Goal: Task Accomplishment & Management: Complete application form

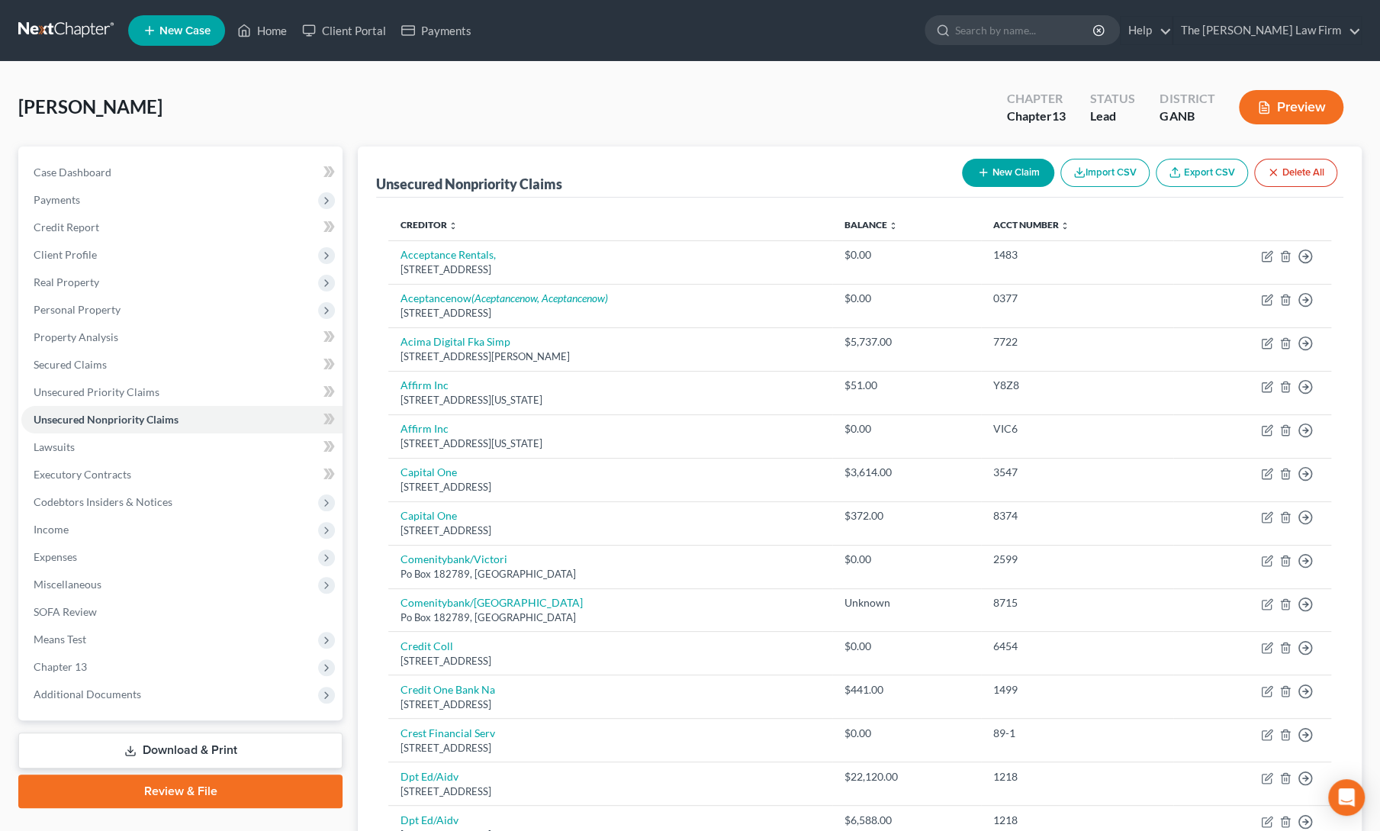
click at [183, 26] on span "New Case" at bounding box center [184, 30] width 51 height 11
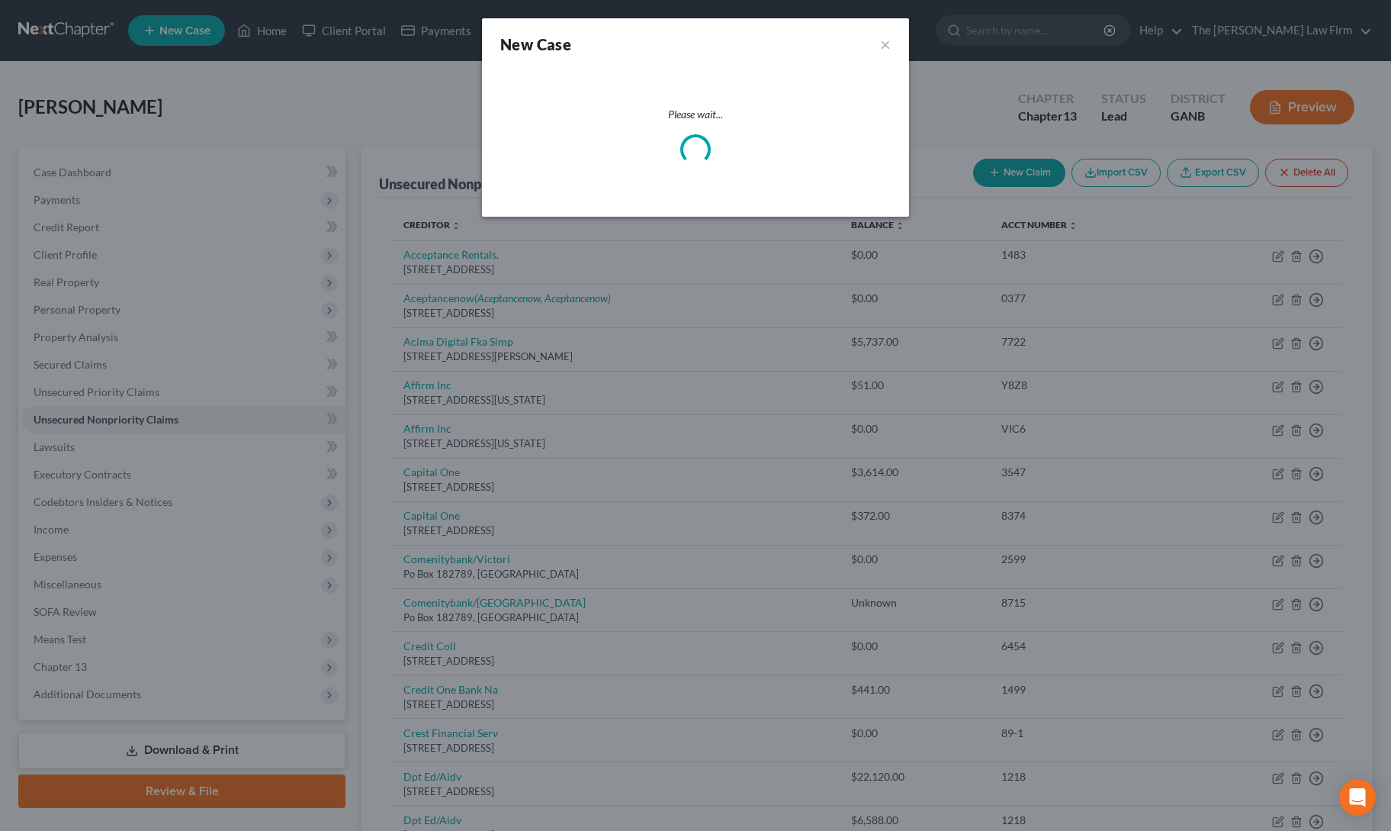
select select "19"
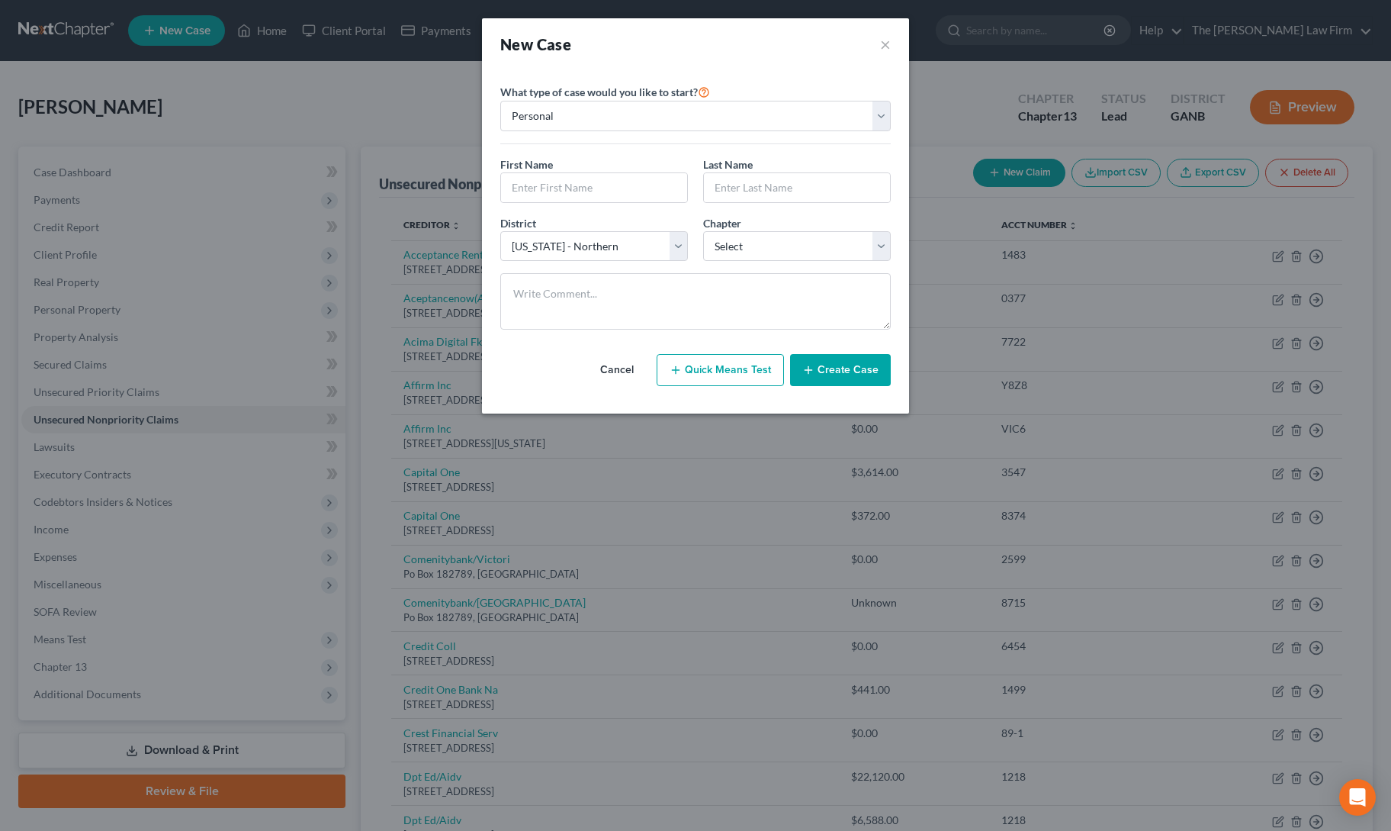
click at [609, 363] on button "Cancel" at bounding box center [617, 370] width 67 height 31
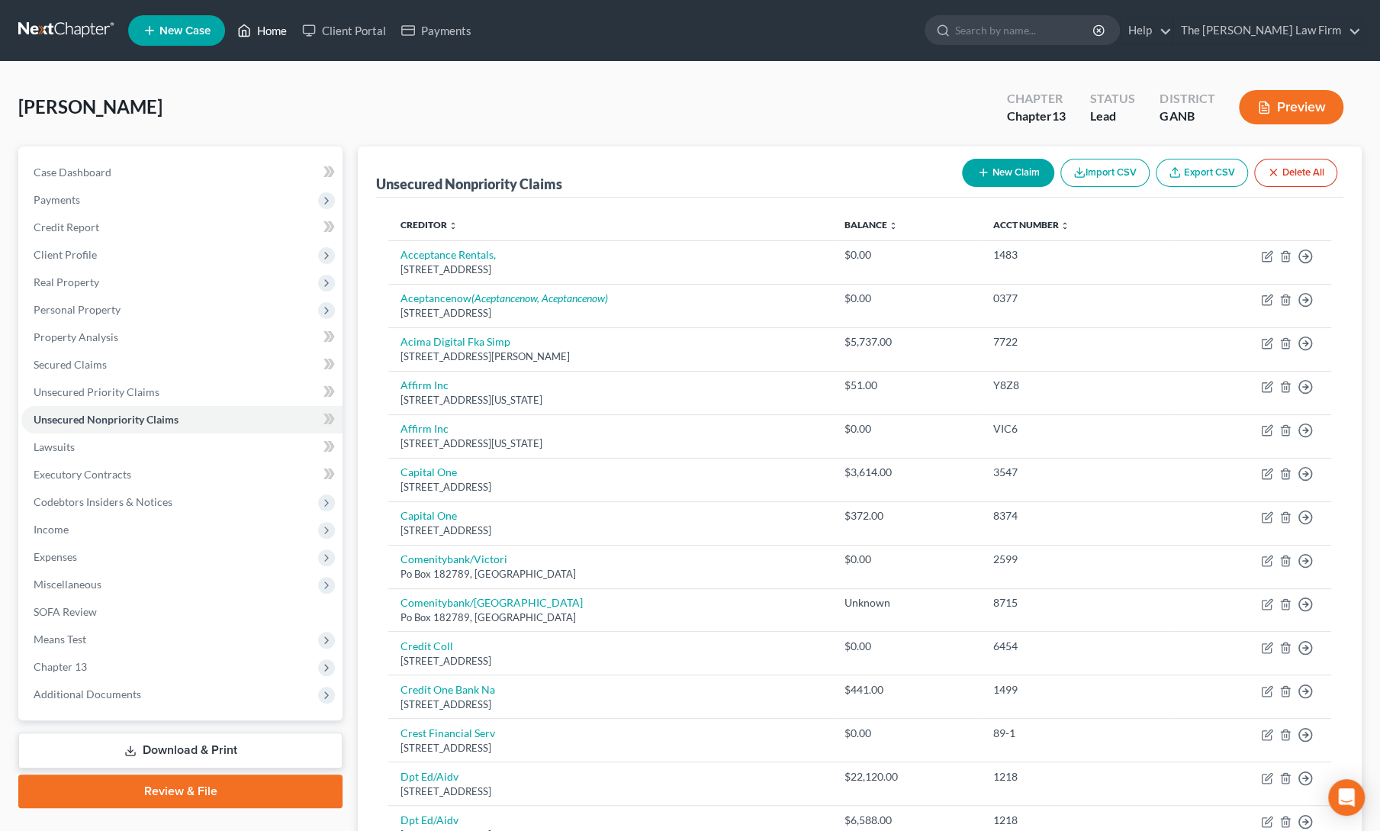
click at [257, 21] on link "Home" at bounding box center [262, 30] width 65 height 27
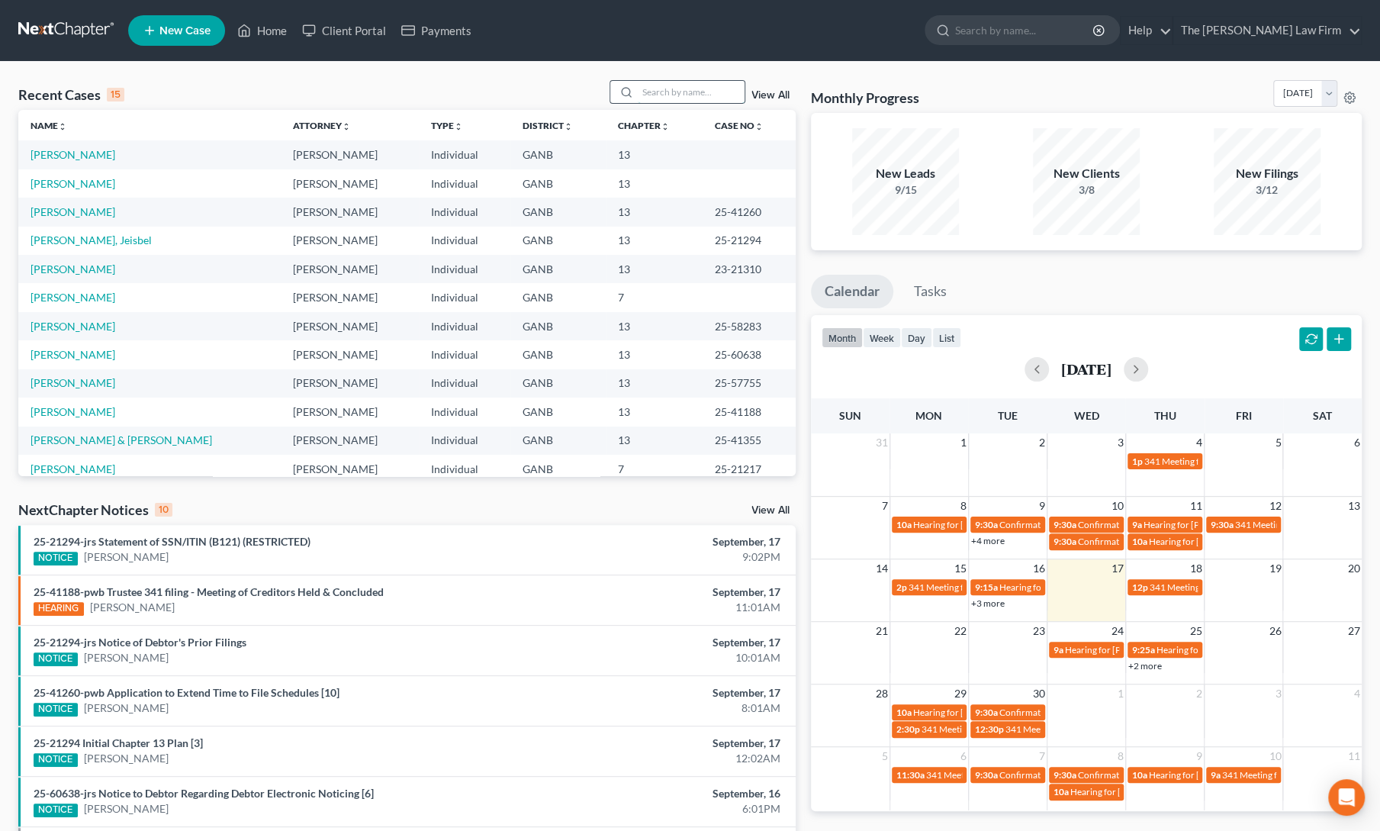
click at [641, 92] on input "search" at bounding box center [691, 92] width 107 height 22
type input "k"
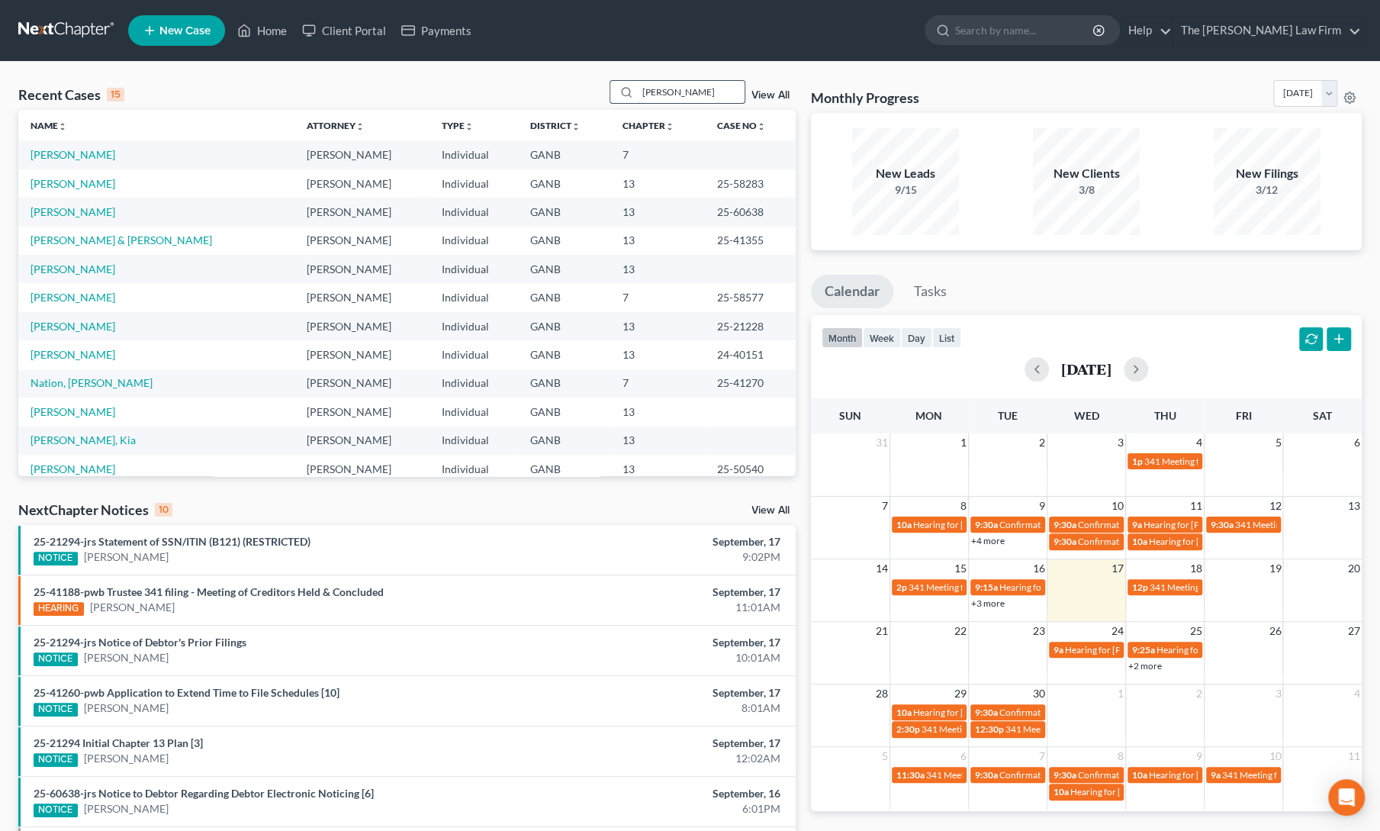
type input "[PERSON_NAME]"
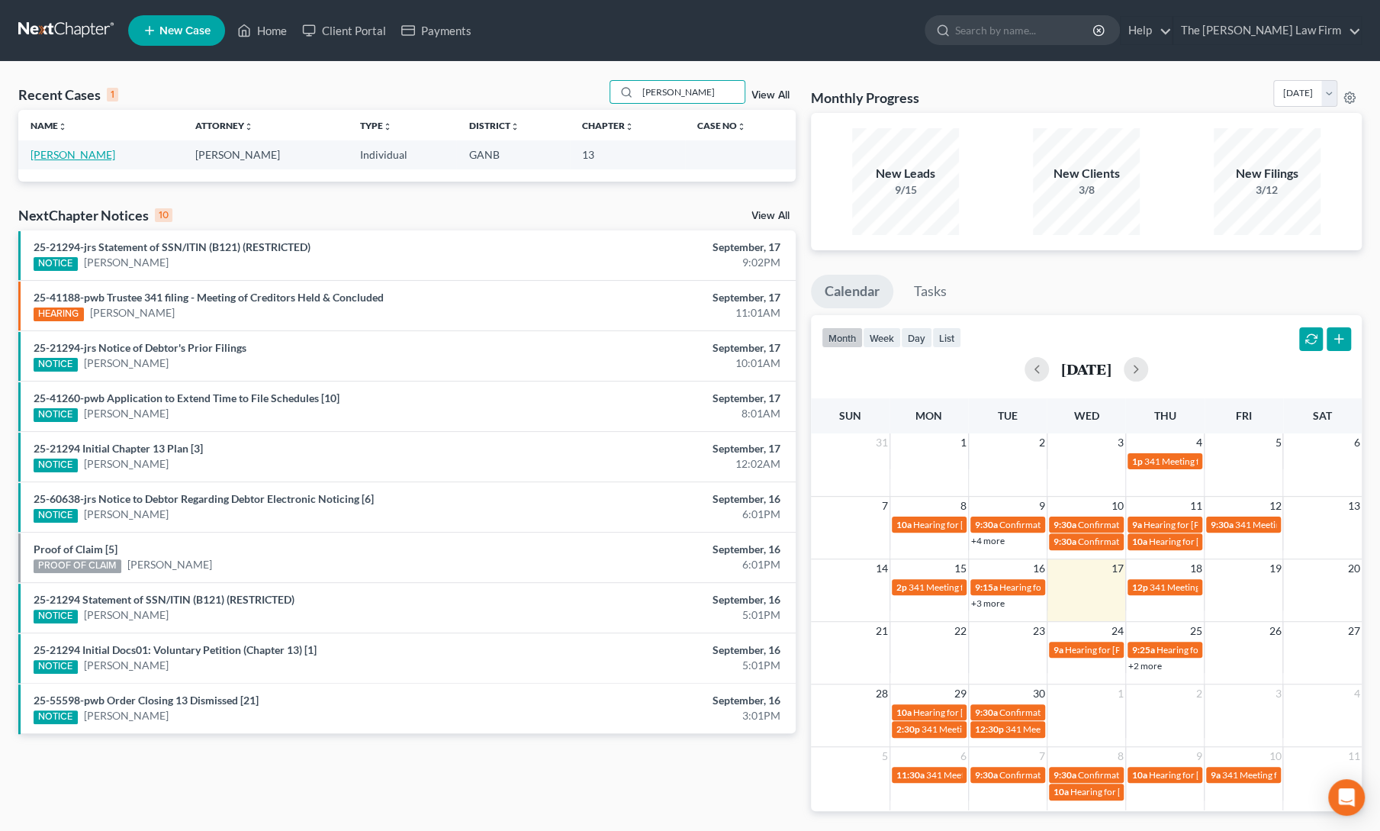
click at [72, 156] on link "[PERSON_NAME]" at bounding box center [73, 154] width 85 height 13
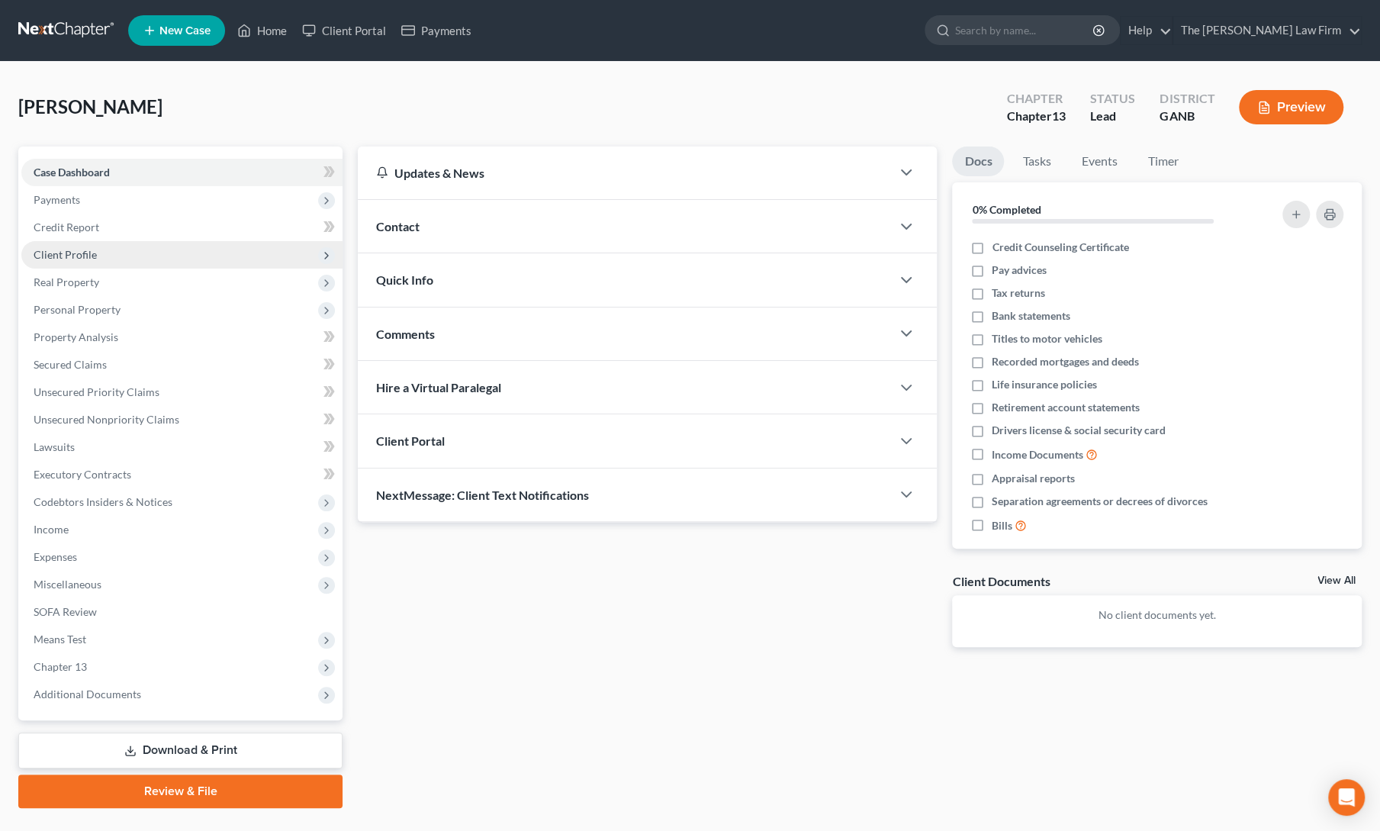
click at [57, 248] on span "Client Profile" at bounding box center [65, 254] width 63 height 13
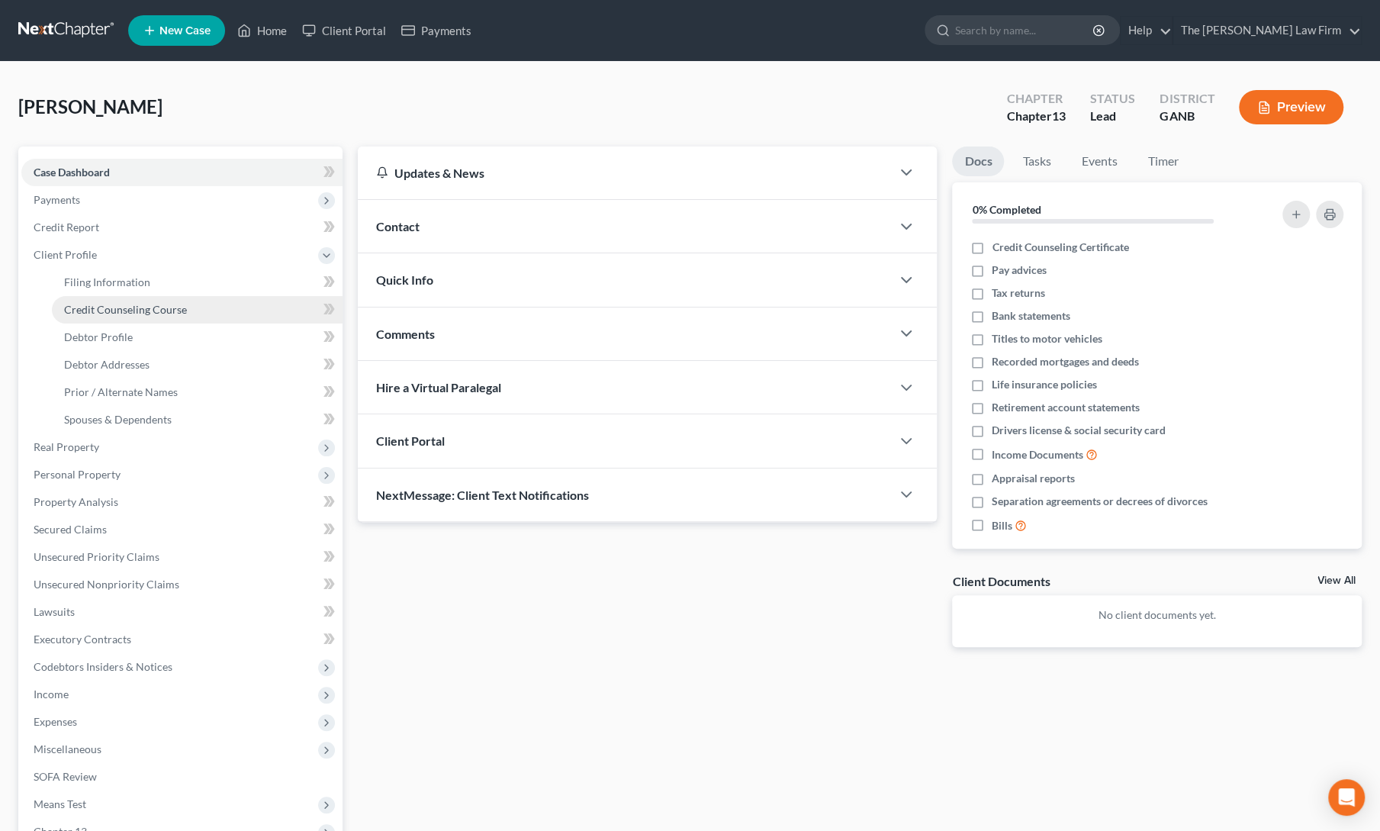
click at [88, 310] on span "Credit Counseling Course" at bounding box center [125, 309] width 123 height 13
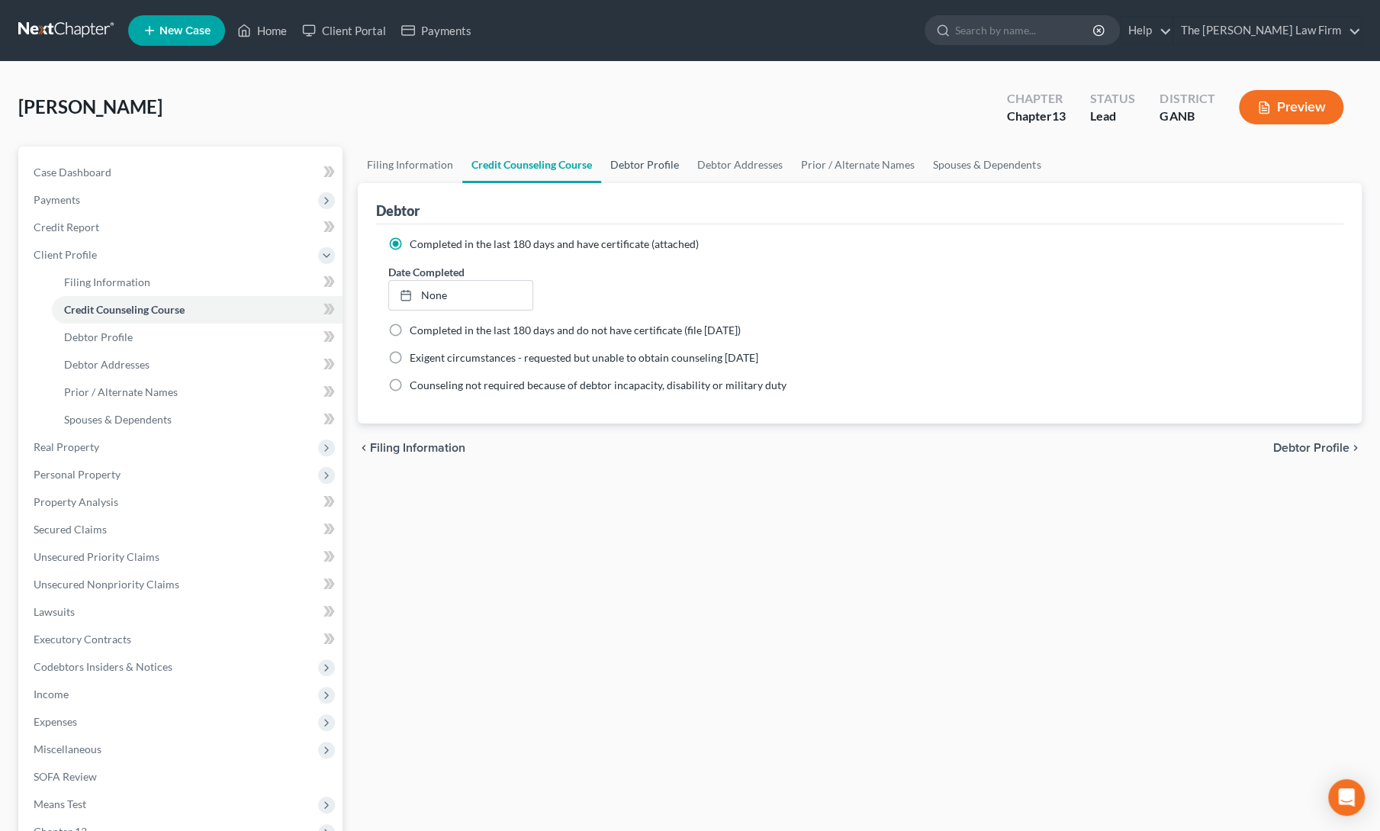
click at [624, 172] on link "Debtor Profile" at bounding box center [644, 164] width 87 height 37
select select "0"
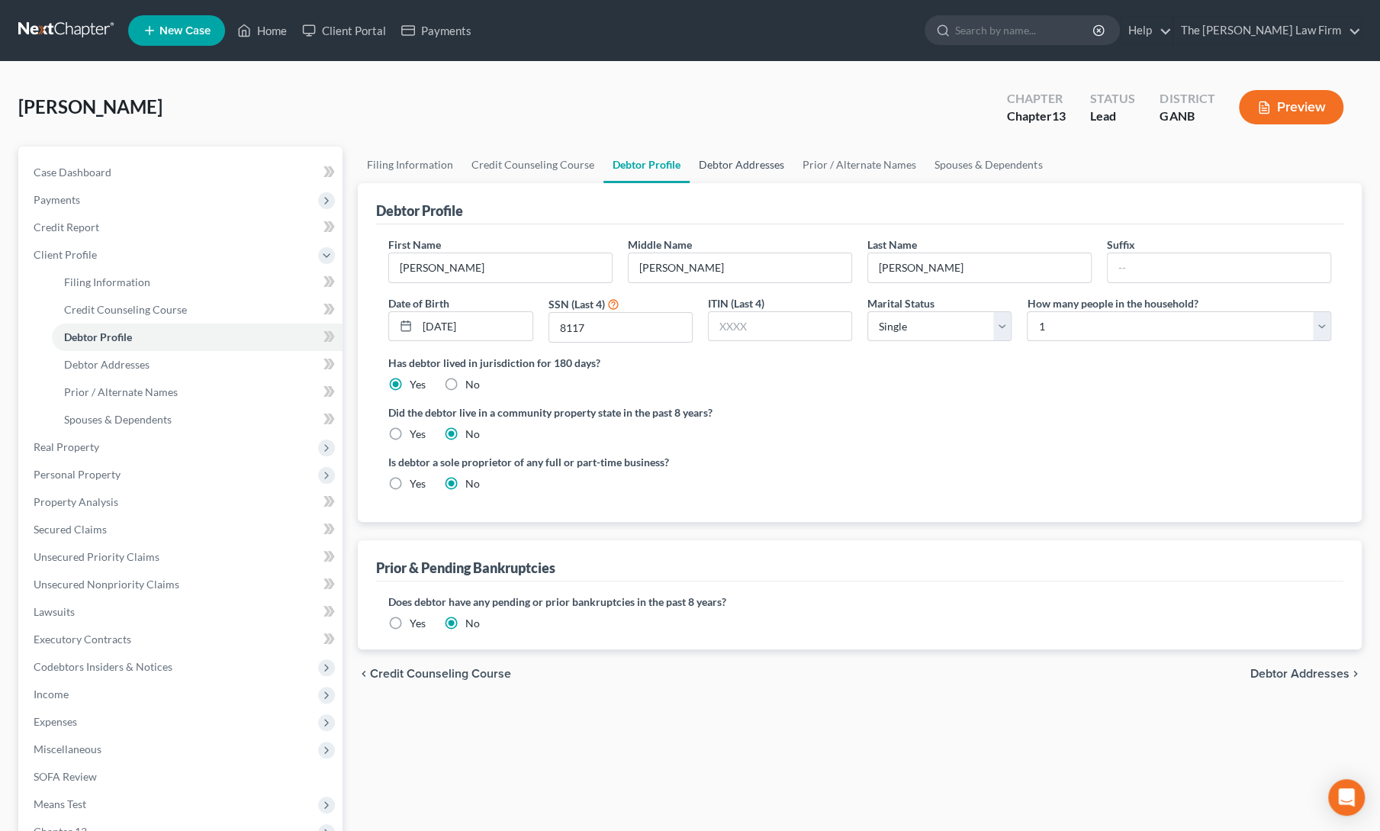
click at [732, 164] on link "Debtor Addresses" at bounding box center [742, 164] width 104 height 37
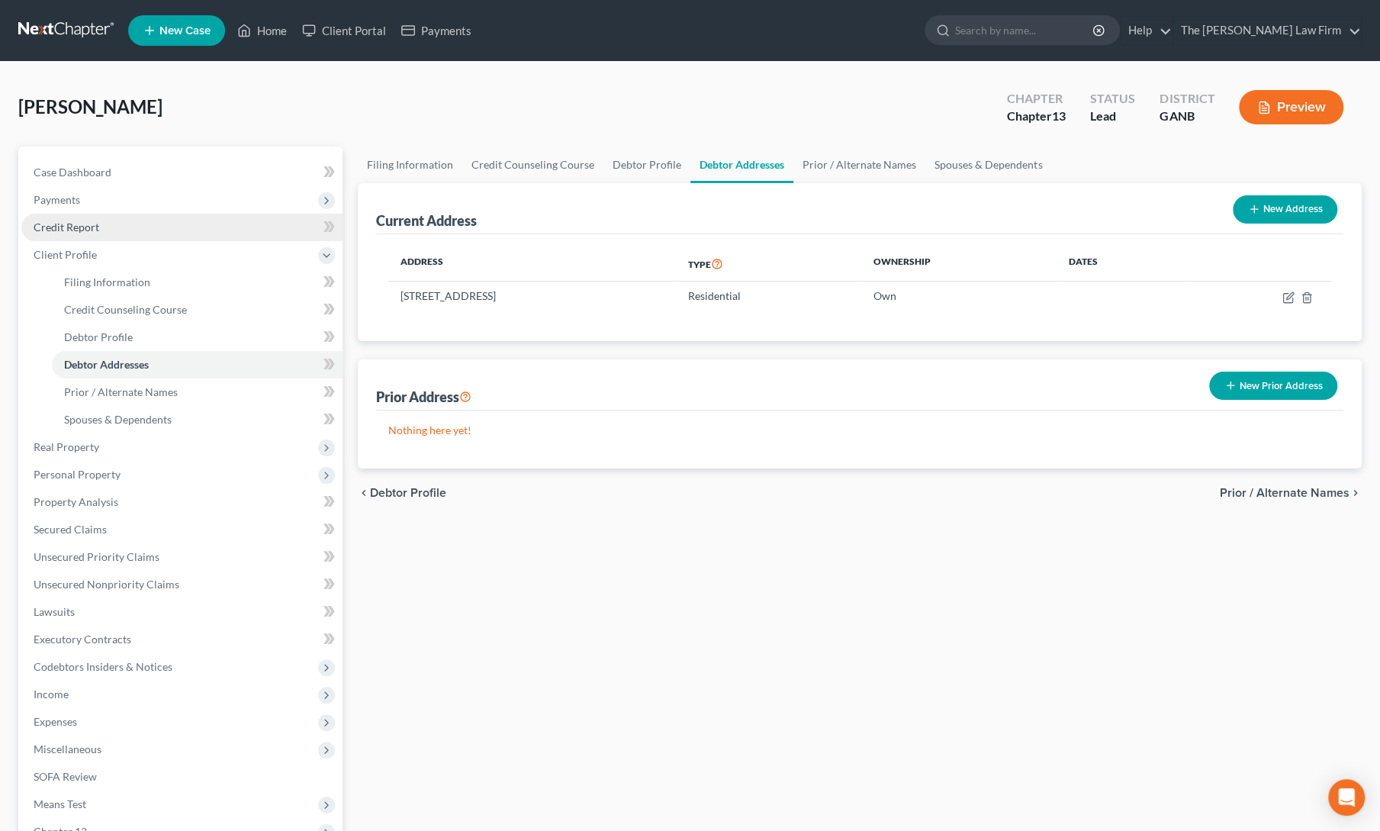
click at [56, 231] on span "Credit Report" at bounding box center [67, 226] width 66 height 13
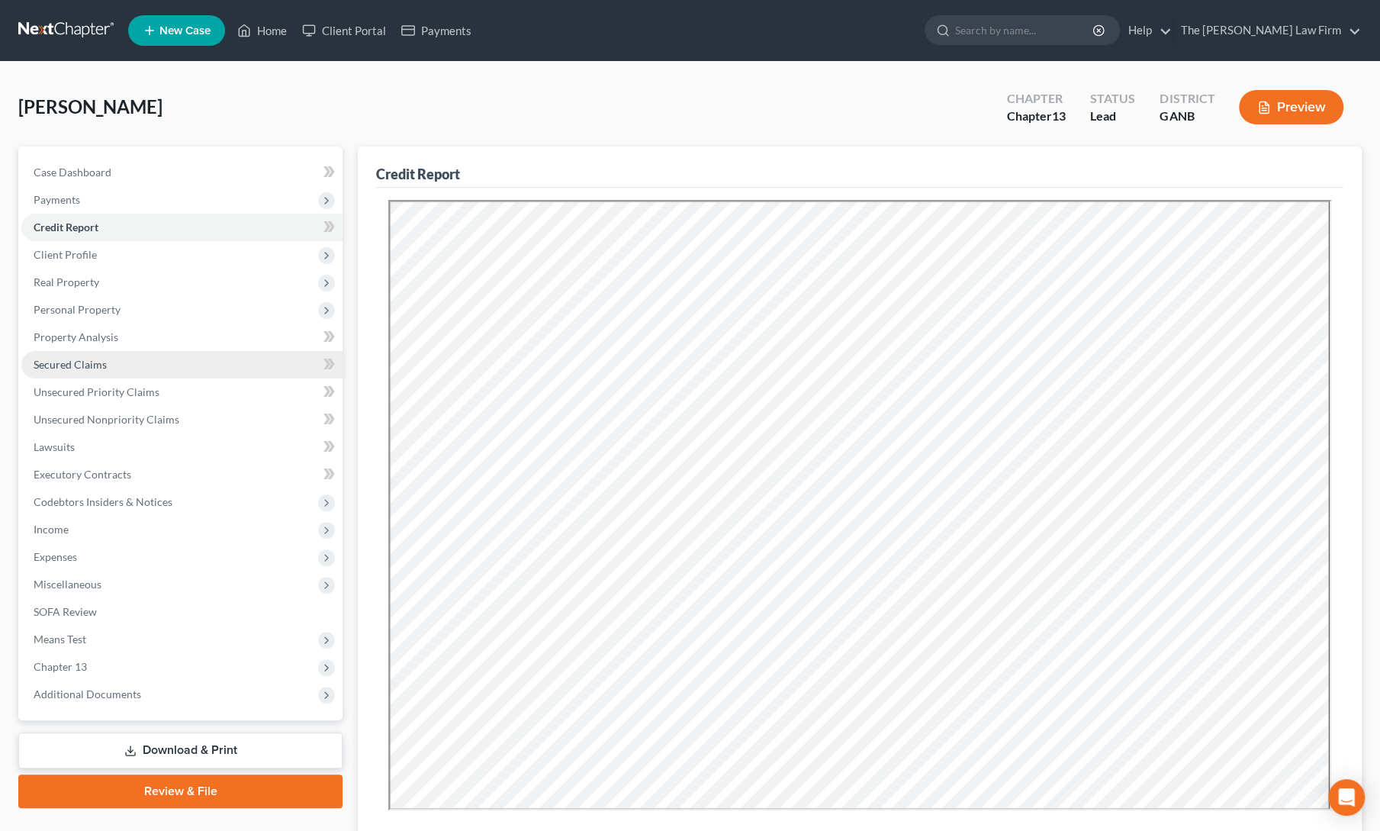
click at [58, 368] on span "Secured Claims" at bounding box center [70, 364] width 73 height 13
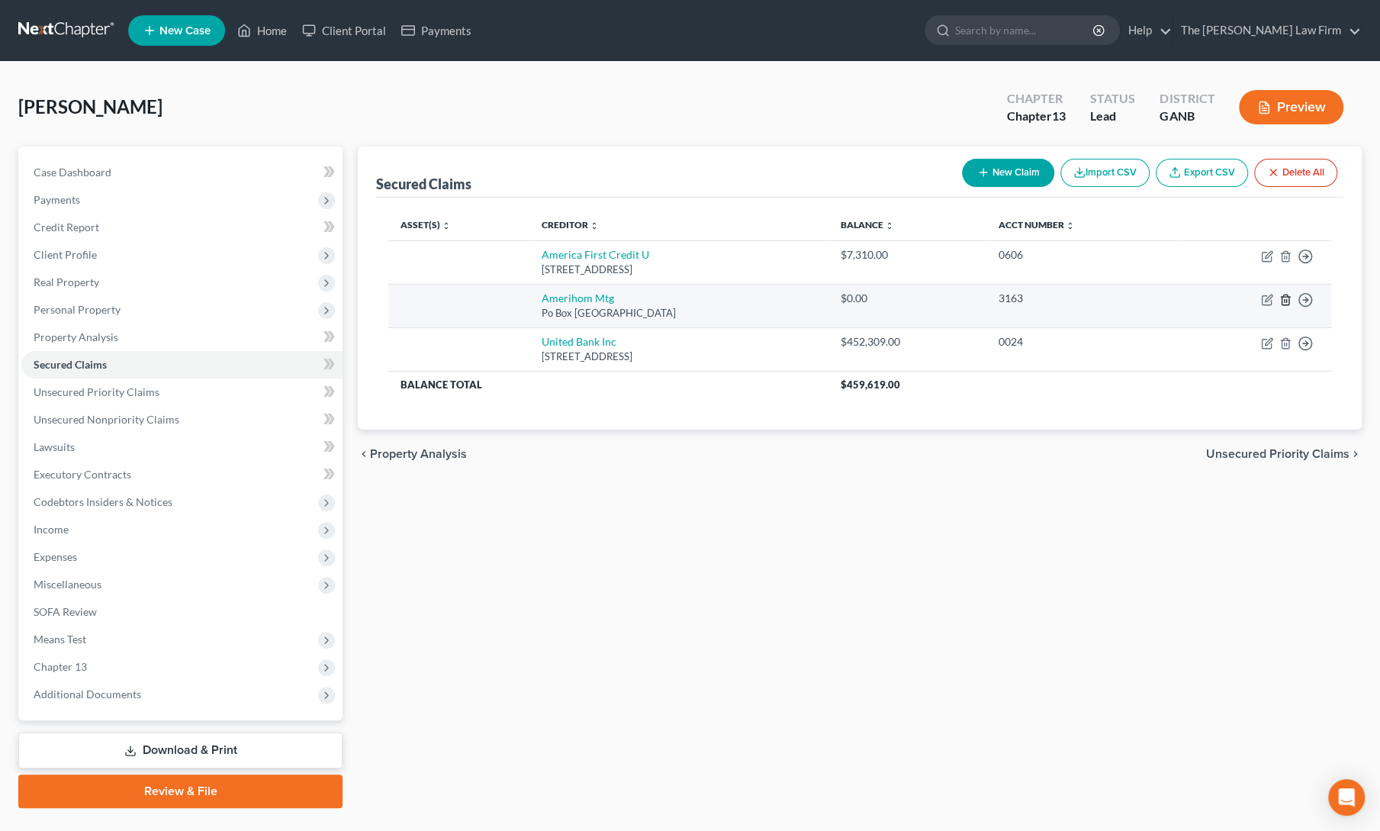
click at [1288, 299] on icon "button" at bounding box center [1285, 300] width 12 height 12
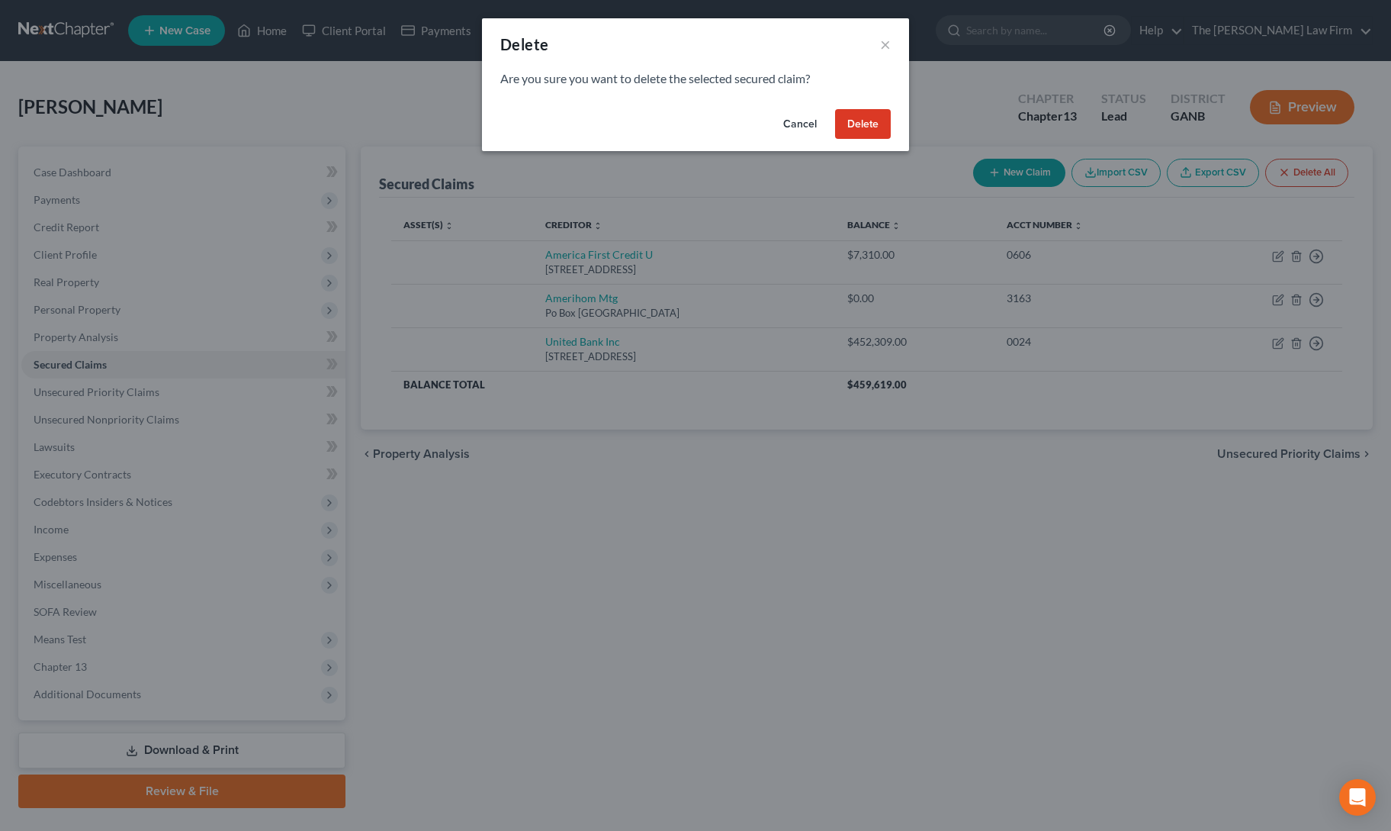
click at [851, 129] on button "Delete" at bounding box center [863, 124] width 56 height 31
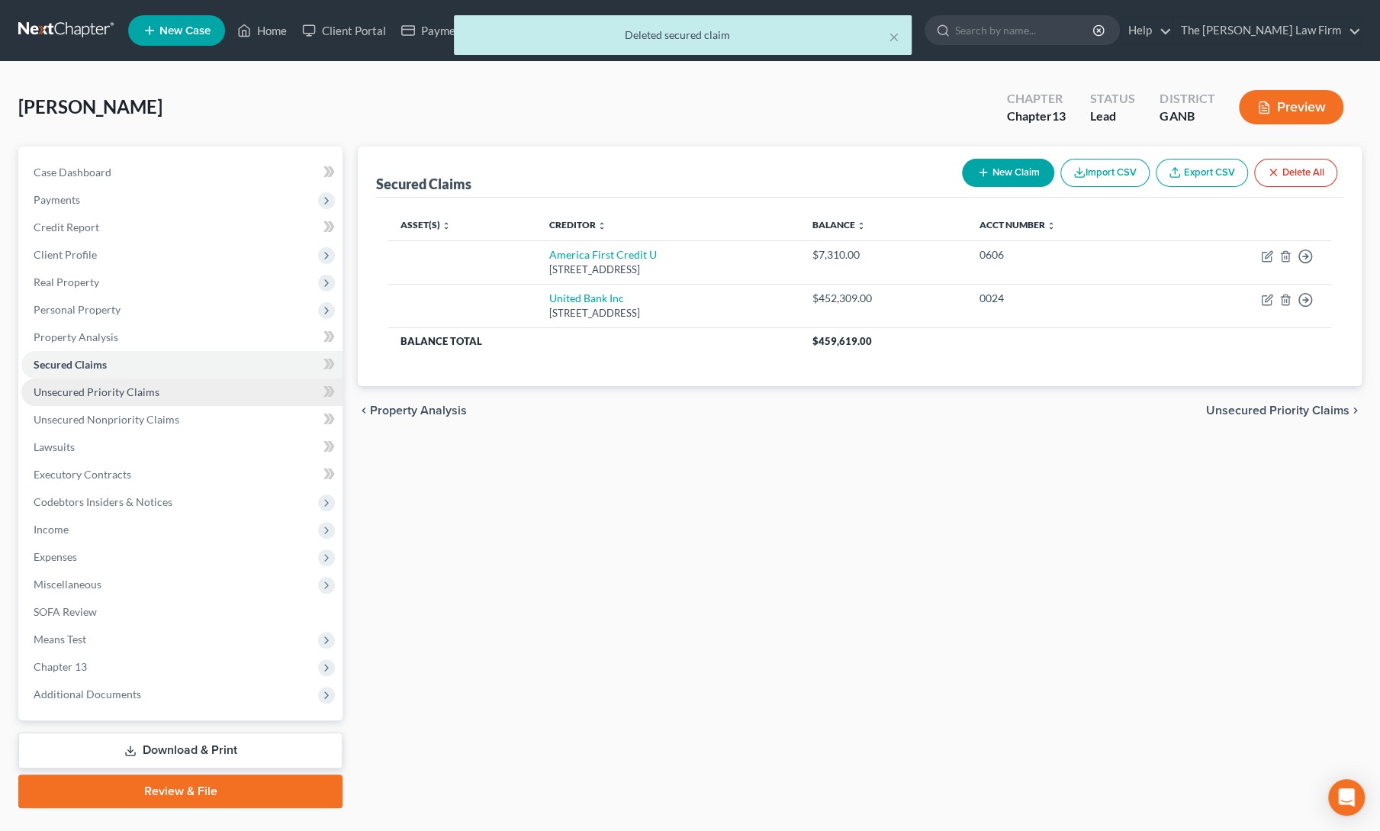
click at [130, 385] on span "Unsecured Priority Claims" at bounding box center [97, 391] width 126 height 13
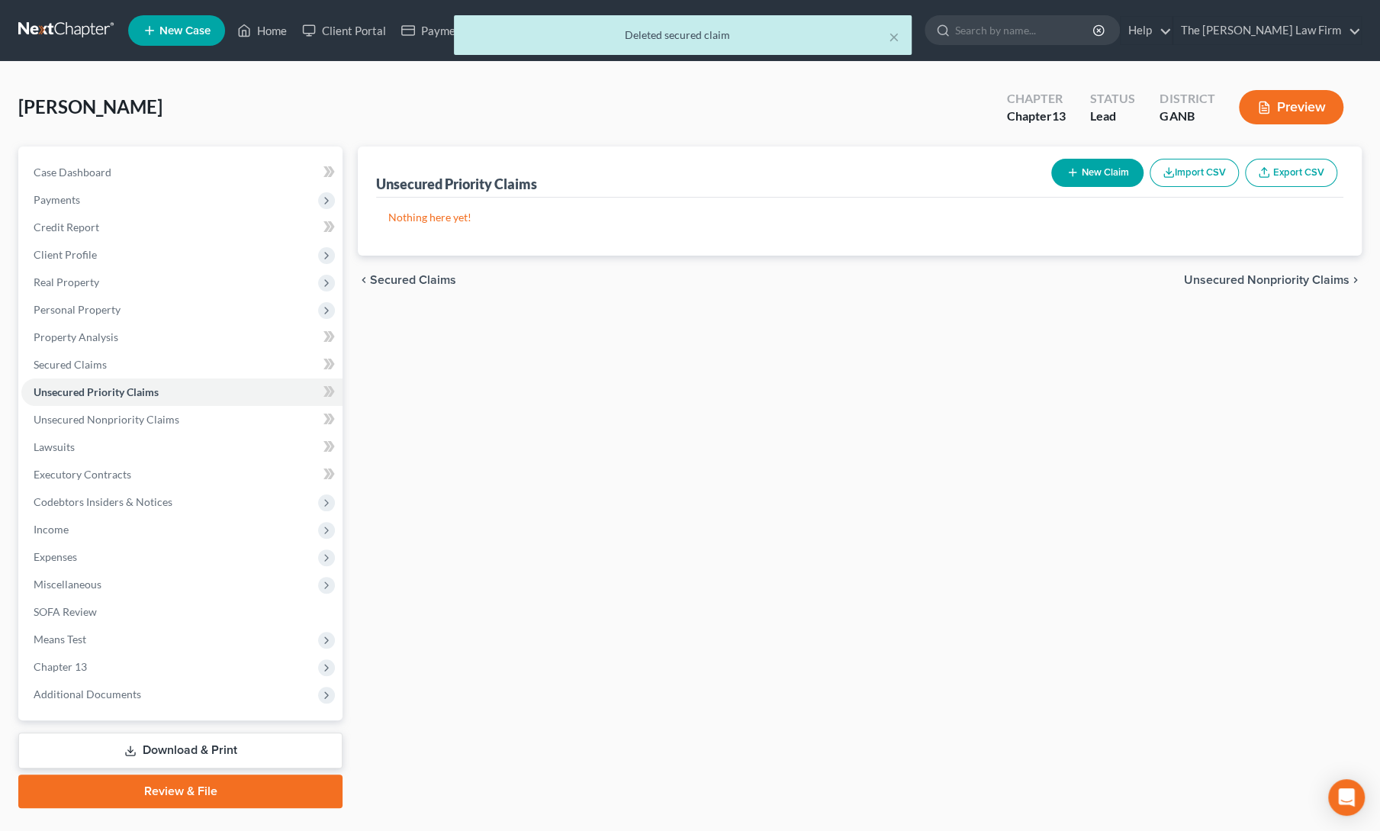
click at [1088, 172] on button "New Claim" at bounding box center [1097, 173] width 92 height 28
select select "0"
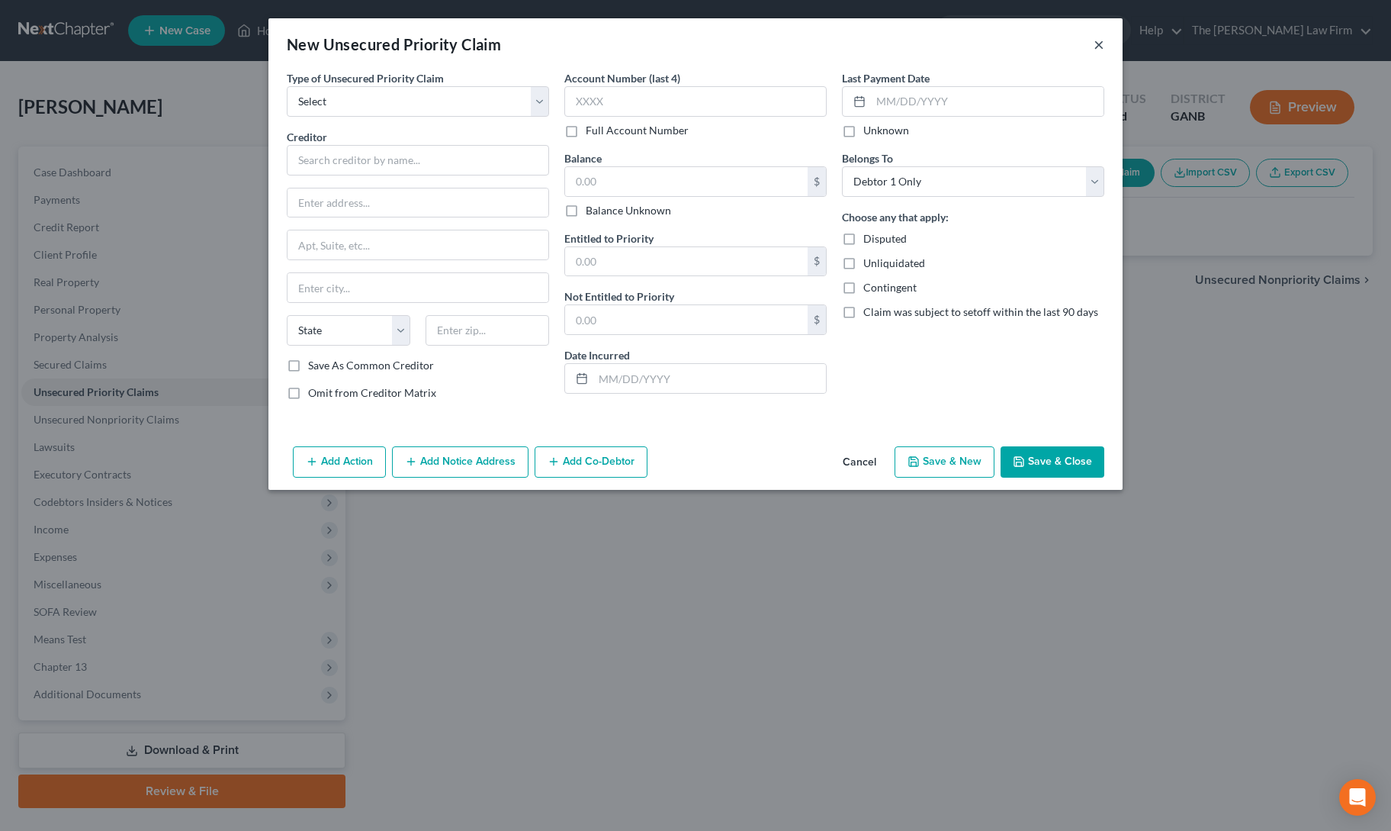
click at [1102, 40] on button "×" at bounding box center [1099, 44] width 11 height 18
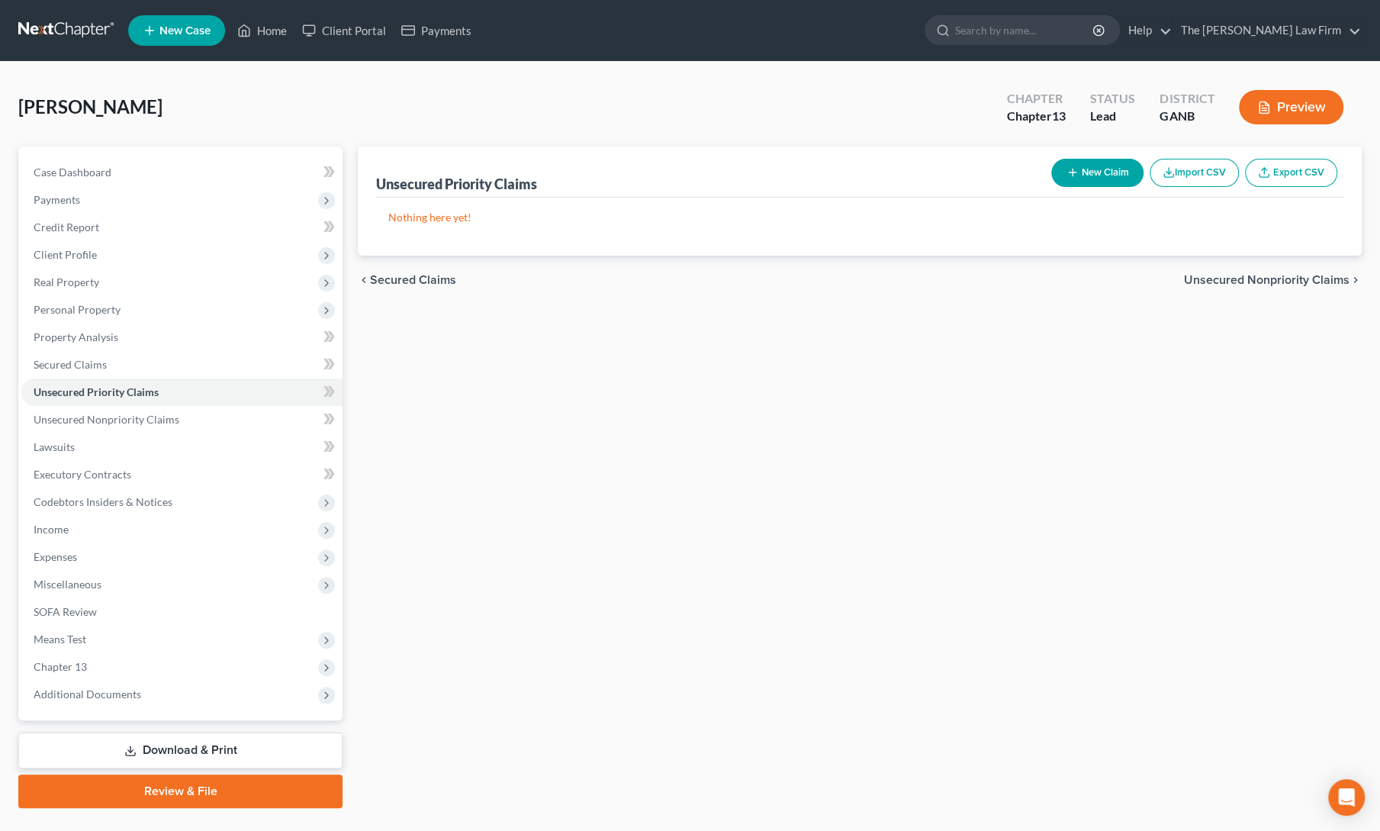
click at [1092, 178] on button "New Claim" at bounding box center [1097, 173] width 92 height 28
select select "0"
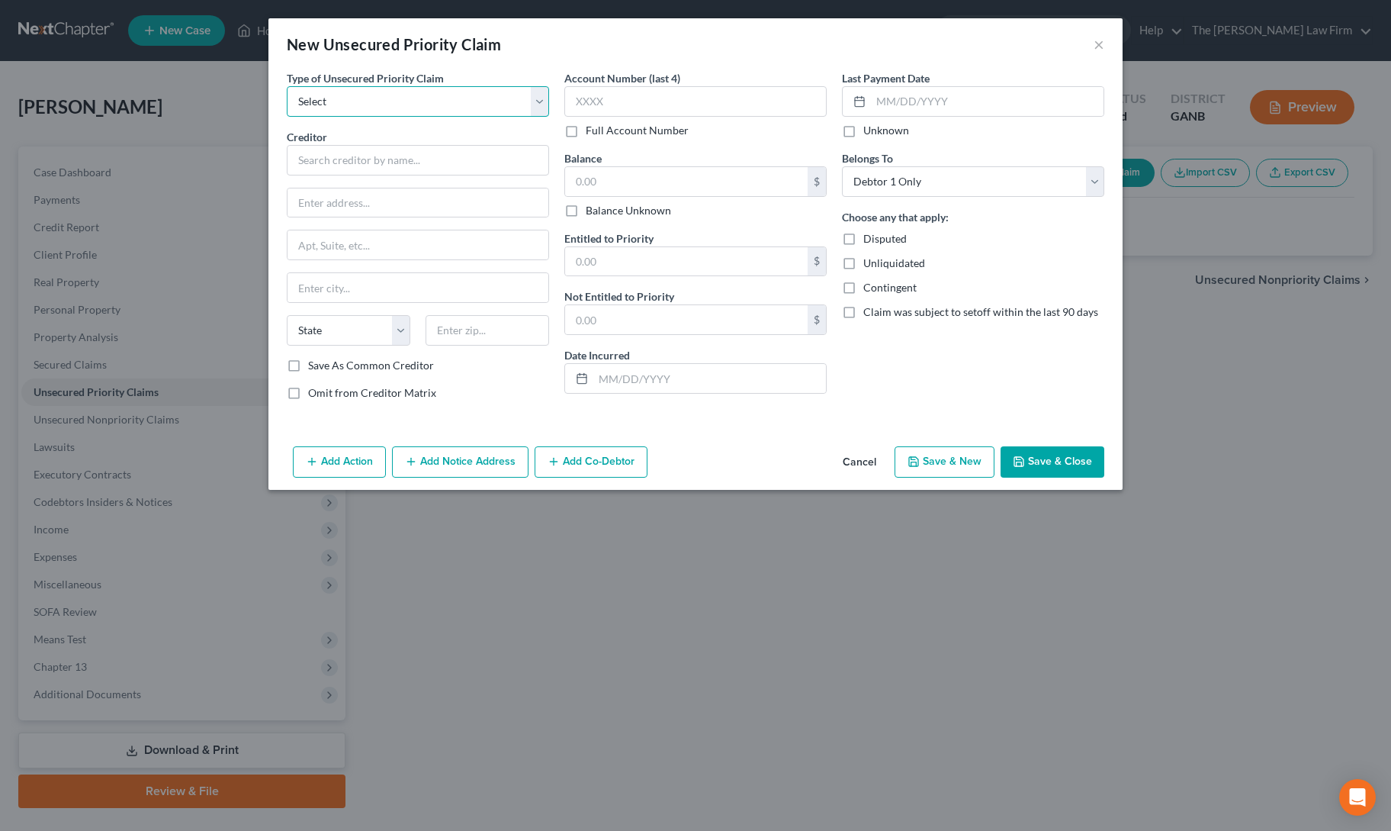
click at [380, 111] on select "Select Taxes & Other Government Units Domestic Support Obligations Extensions o…" at bounding box center [418, 101] width 262 height 31
select select "0"
click at [287, 86] on select "Select Taxes & Other Government Units Domestic Support Obligations Extensions o…" at bounding box center [418, 101] width 262 height 31
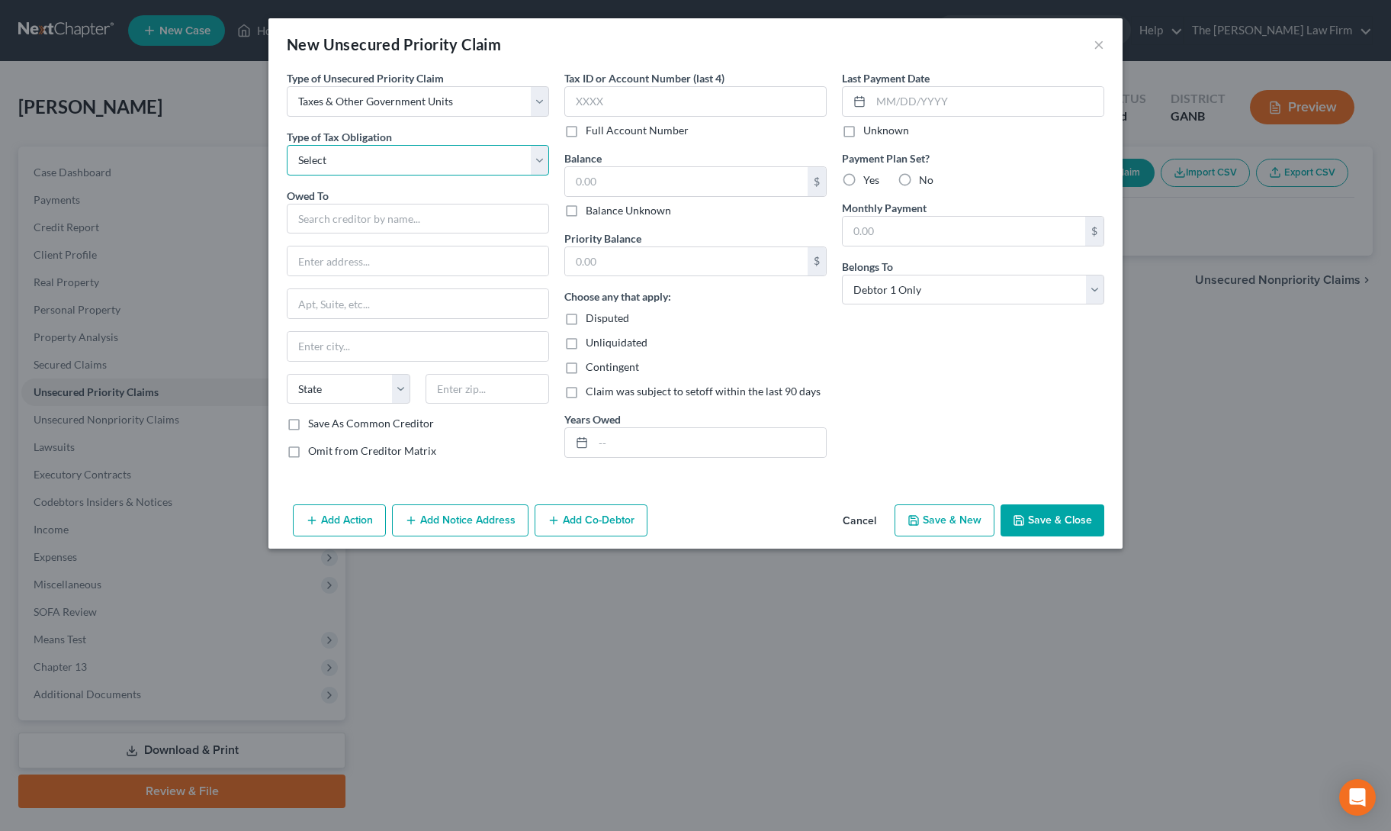
click at [368, 158] on select "Select Federal City State Franchise Tax Board Other" at bounding box center [418, 160] width 262 height 31
select select "0"
click at [287, 145] on select "Select Federal City State Franchise Tax Board Other" at bounding box center [418, 160] width 262 height 31
click at [366, 227] on input "text" at bounding box center [418, 219] width 262 height 31
click at [355, 255] on div "P. O. [GEOGRAPHIC_DATA]-7346" at bounding box center [378, 259] width 159 height 13
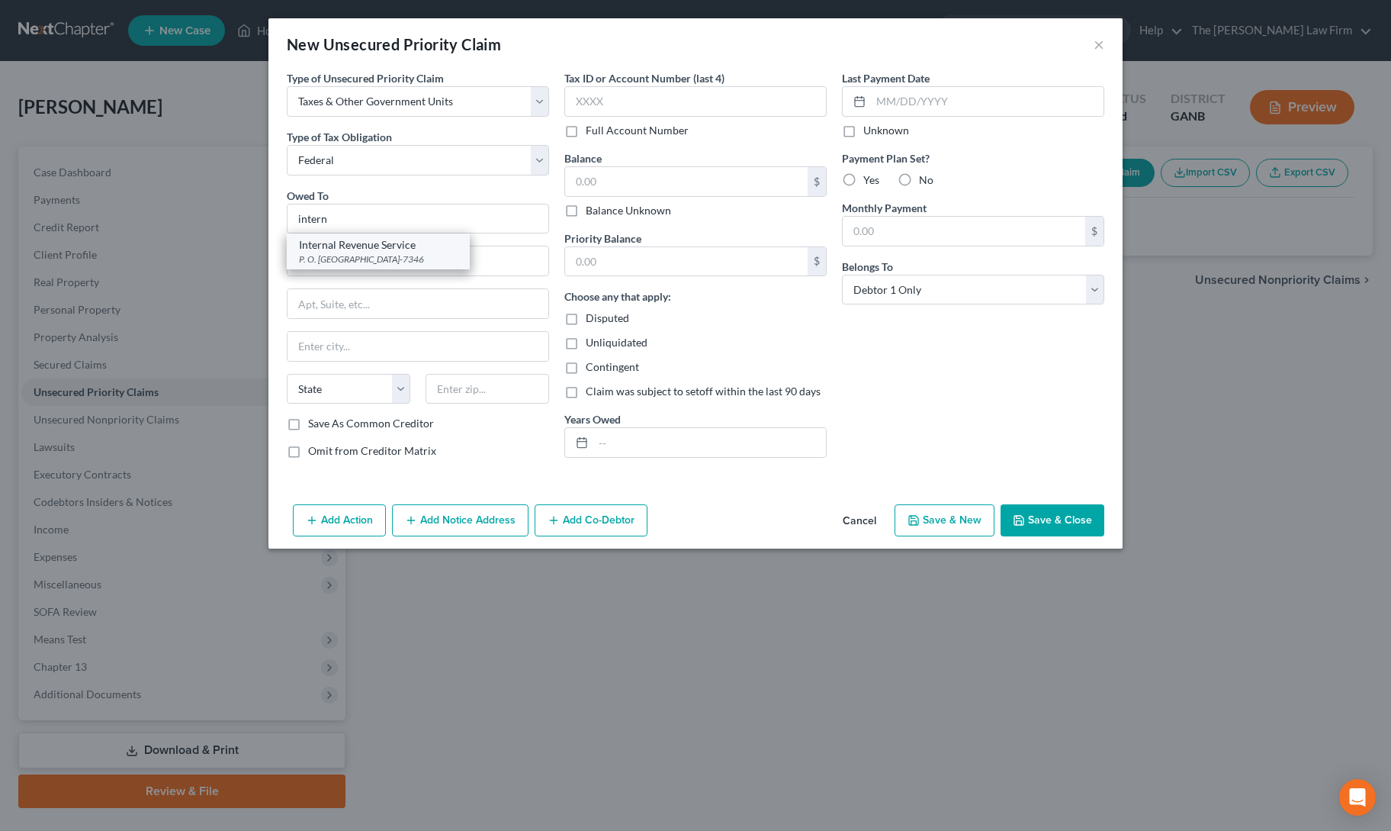
type input "Internal Revenue Service"
type input "P. O. Box 7346"
type input "[GEOGRAPHIC_DATA]"
select select "39"
type input "19101-7346"
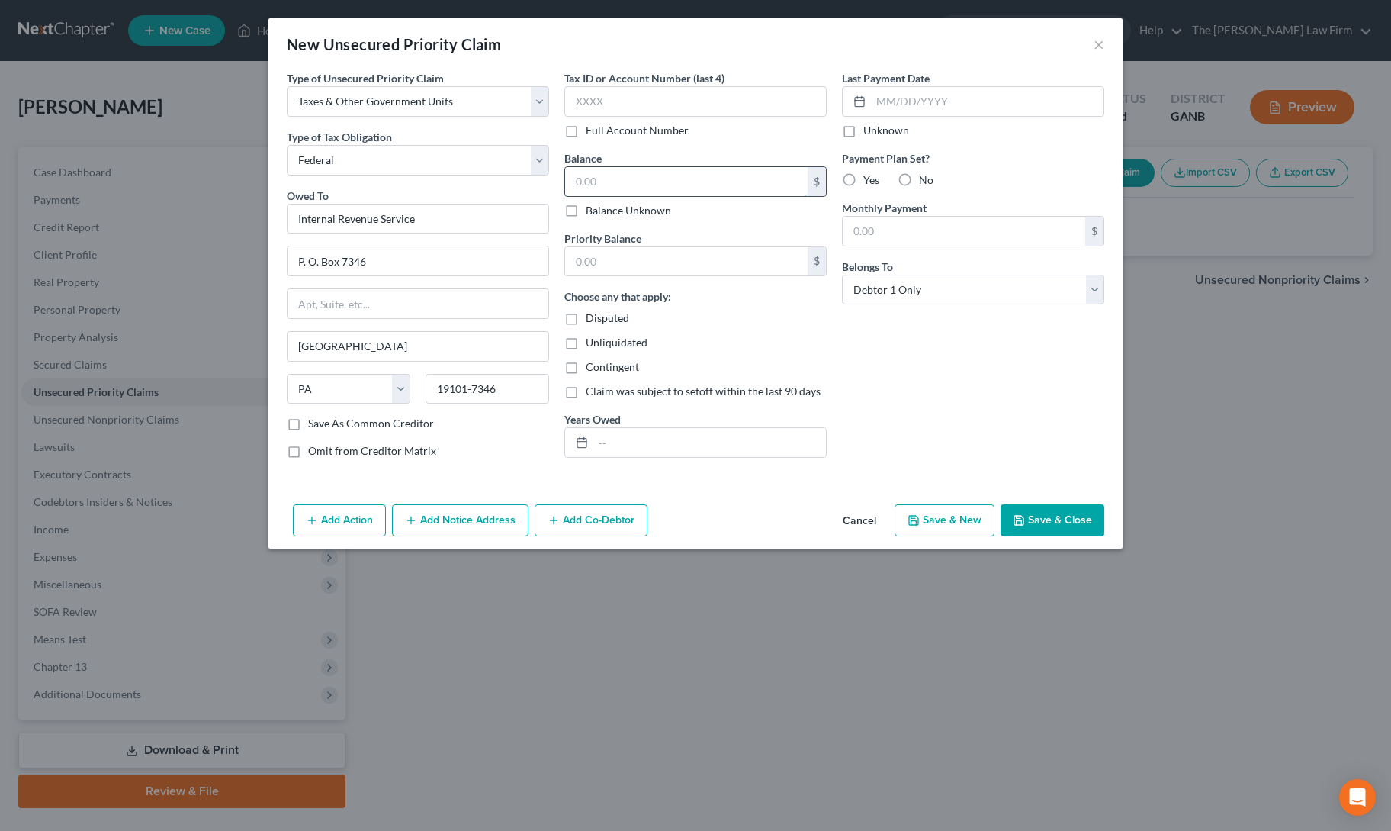
click at [680, 188] on input "text" at bounding box center [686, 181] width 243 height 29
type input "3,000"
click at [680, 265] on input "text" at bounding box center [686, 261] width 243 height 29
type input "3,000"
click at [912, 388] on div "Last Payment Date Unknown Payment Plan Set? Yes No Monthly Payment $ Belongs To…" at bounding box center [974, 270] width 278 height 400
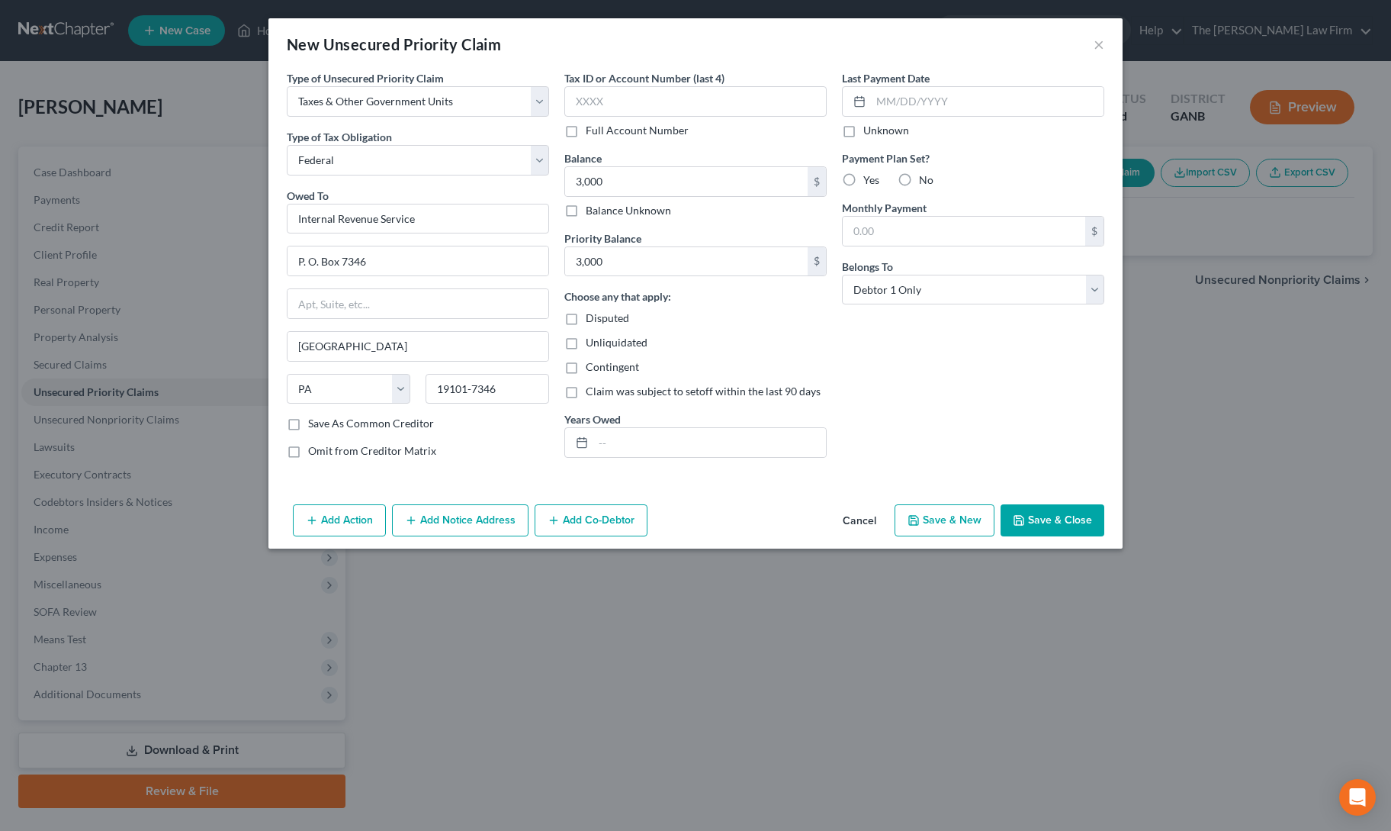
click at [1050, 539] on div "Add Action Add Notice Address Add Co-Debtor Cancel Save & New Save & Close" at bounding box center [696, 523] width 854 height 50
click at [1051, 506] on button "Save & Close" at bounding box center [1053, 520] width 104 height 32
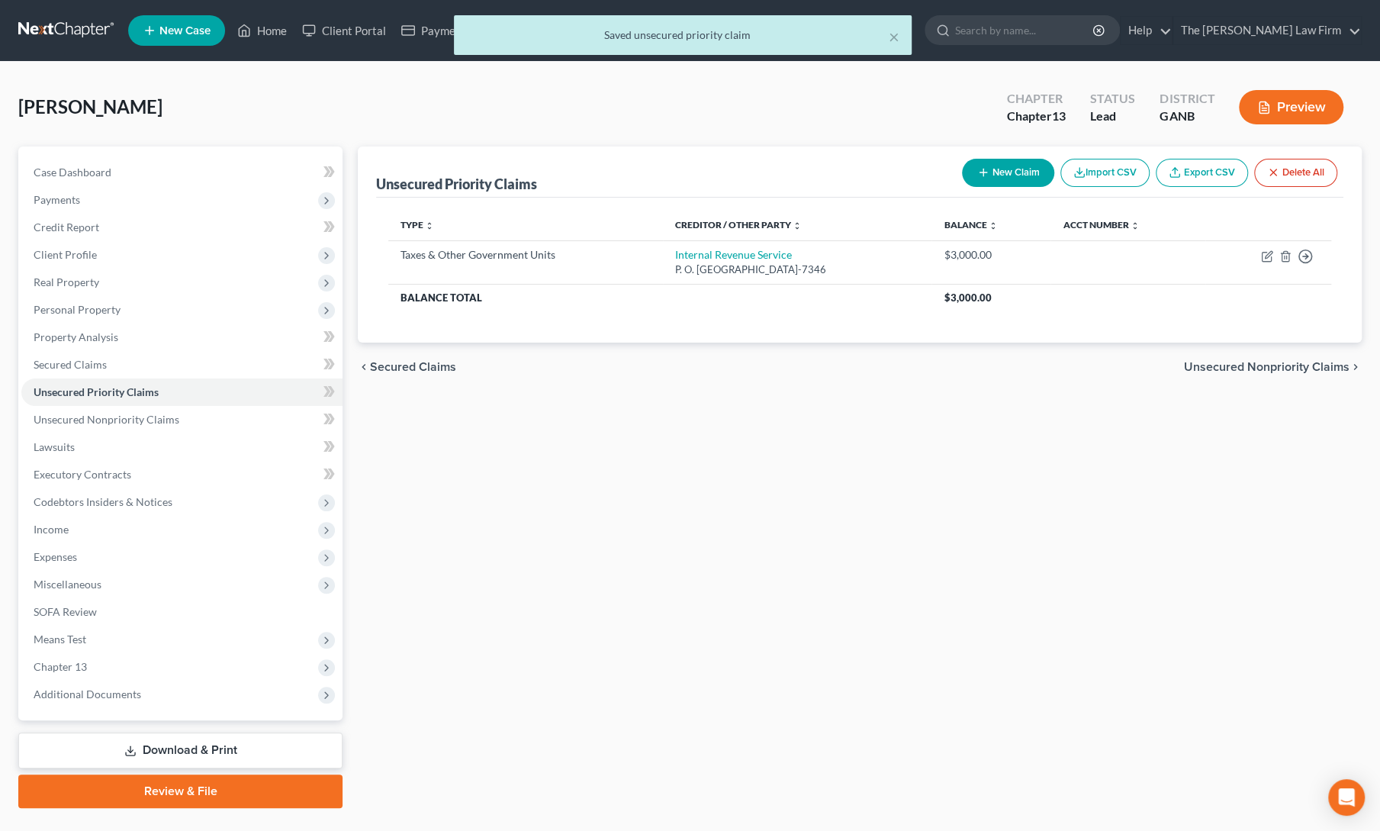
click at [985, 169] on icon "button" at bounding box center [983, 172] width 12 height 12
select select "0"
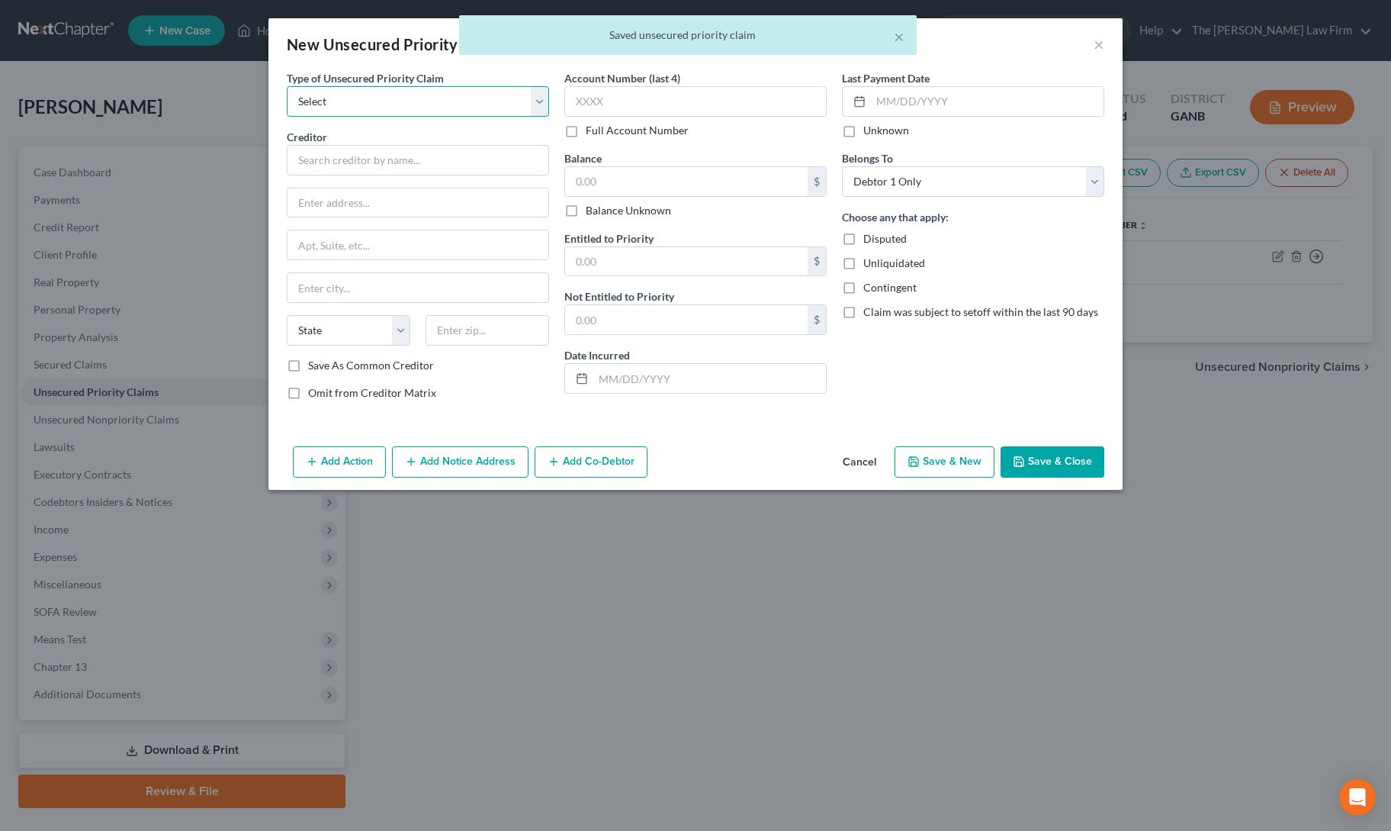
click at [453, 111] on select "Select Taxes & Other Government Units Domestic Support Obligations Extensions o…" at bounding box center [418, 101] width 262 height 31
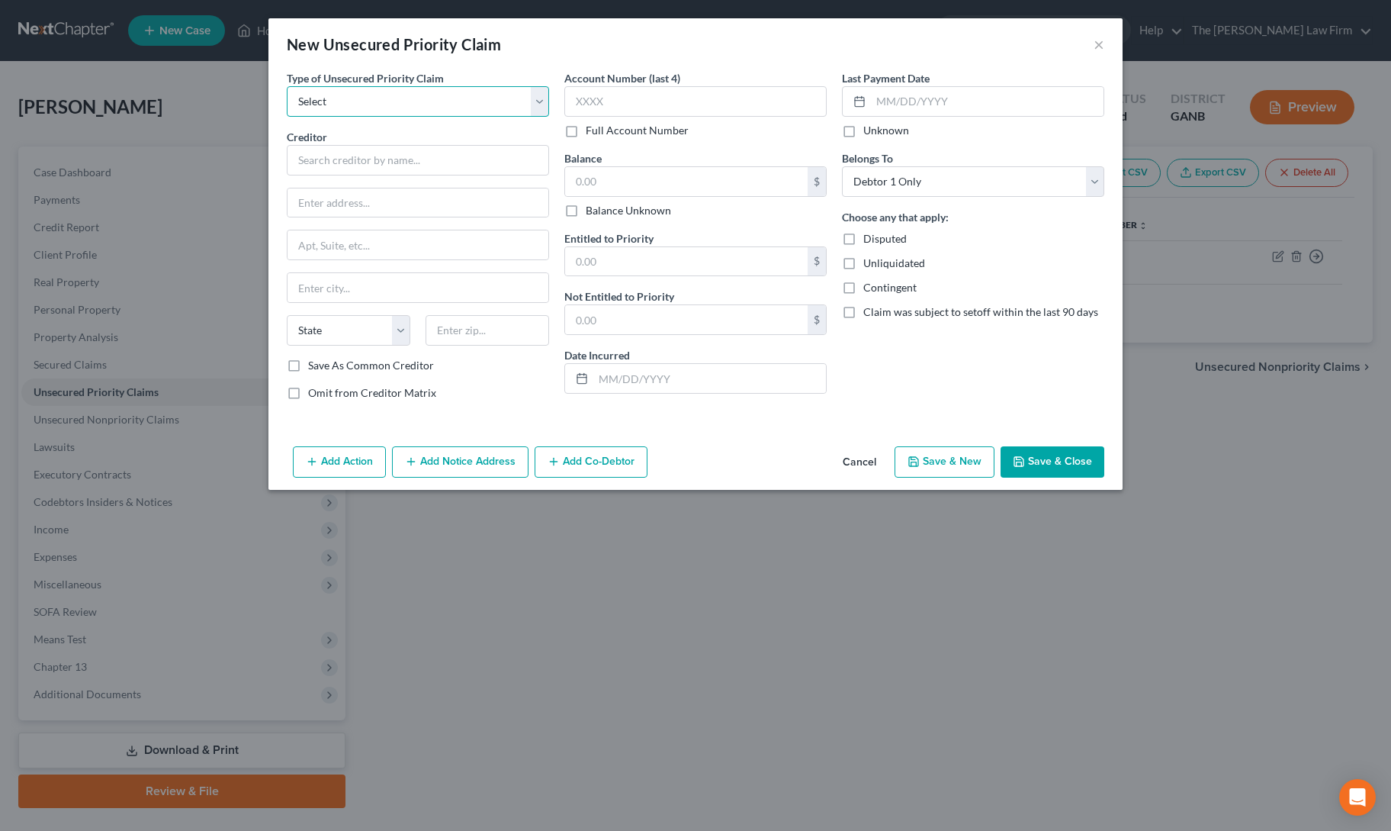
select select "0"
click at [287, 86] on select "Select Taxes & Other Government Units Domestic Support Obligations Extensions o…" at bounding box center [418, 101] width 262 height 31
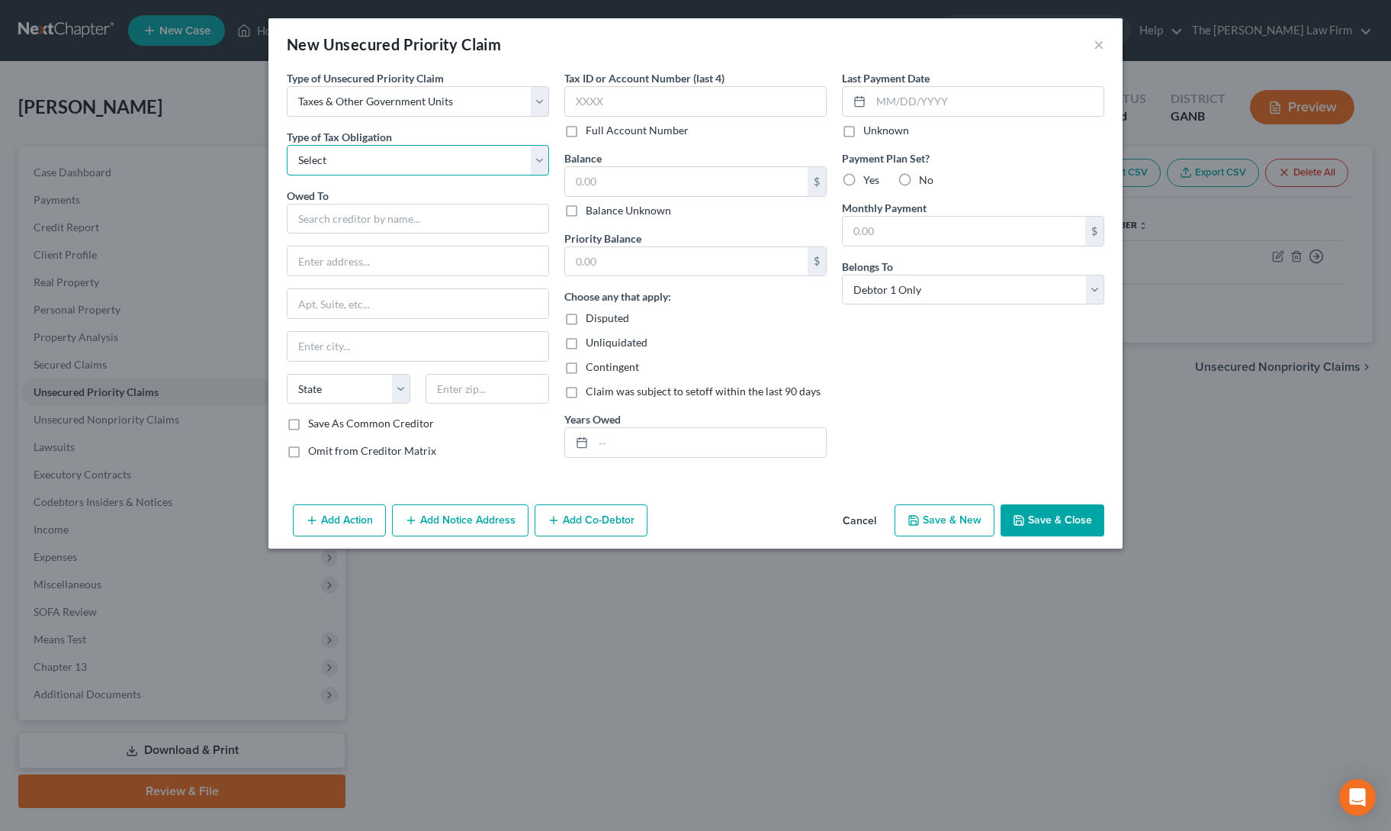
click at [423, 160] on select "Select Federal City State Franchise Tax Board Other" at bounding box center [418, 160] width 262 height 31
select select "2"
click at [287, 145] on select "Select Federal City State Franchise Tax Board Other" at bounding box center [418, 160] width 262 height 31
click at [395, 224] on input "text" at bounding box center [418, 219] width 262 height 31
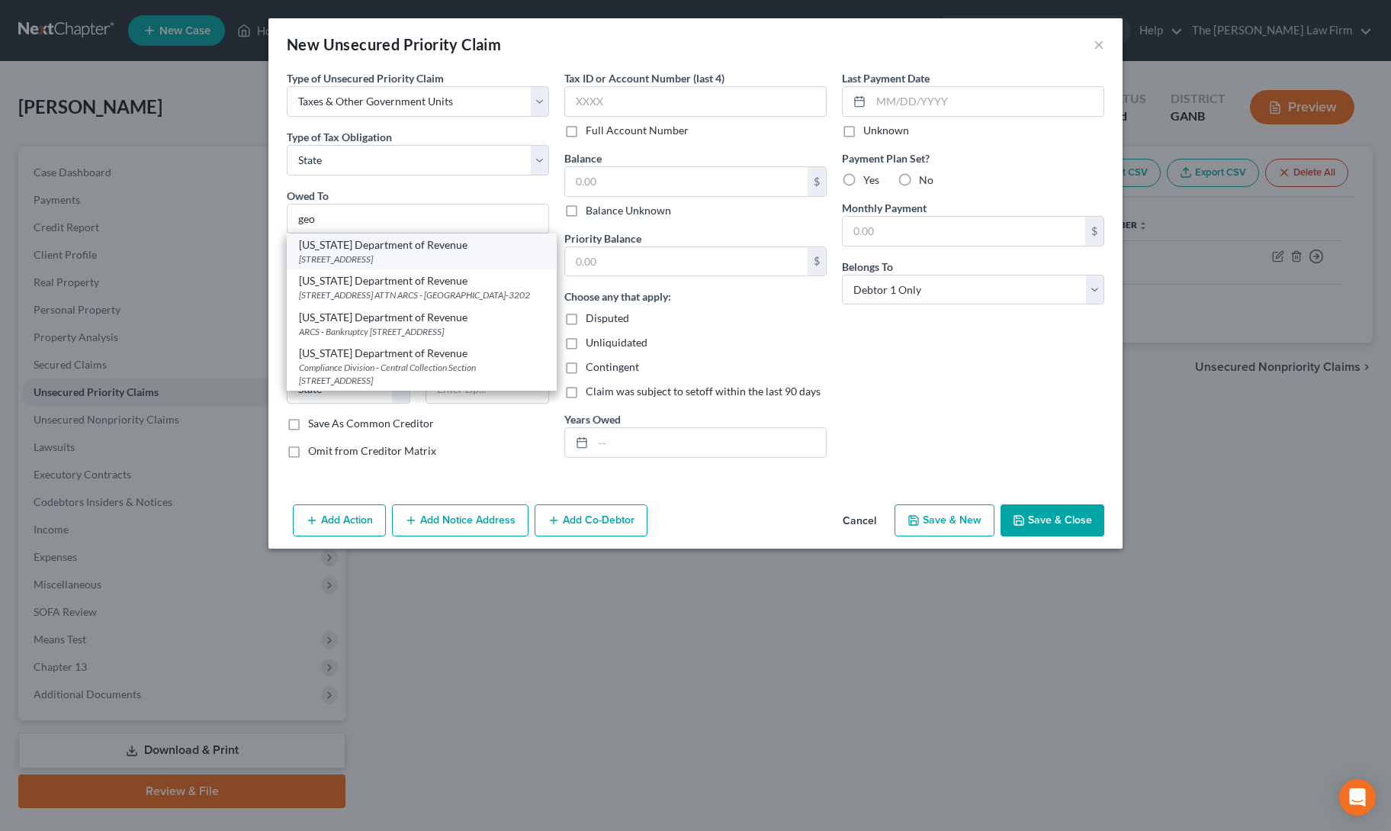
click at [395, 253] on div "[STREET_ADDRESS]" at bounding box center [422, 259] width 246 height 13
type input "[US_STATE] Department of Revenue"
type input "[STREET_ADDRESS]"
type input "ATTN Bankruptcy"
type input "[GEOGRAPHIC_DATA]"
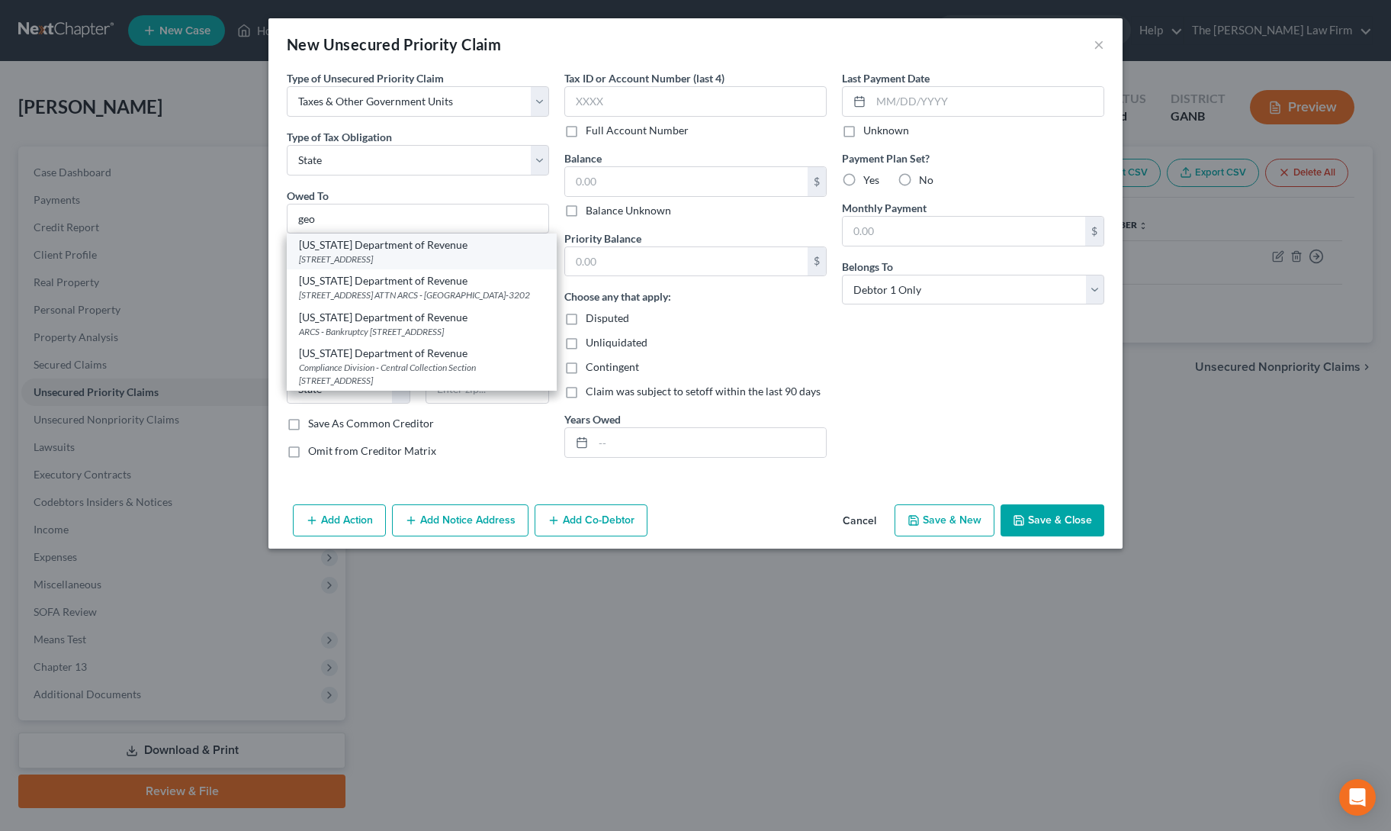
select select "10"
type input "30345"
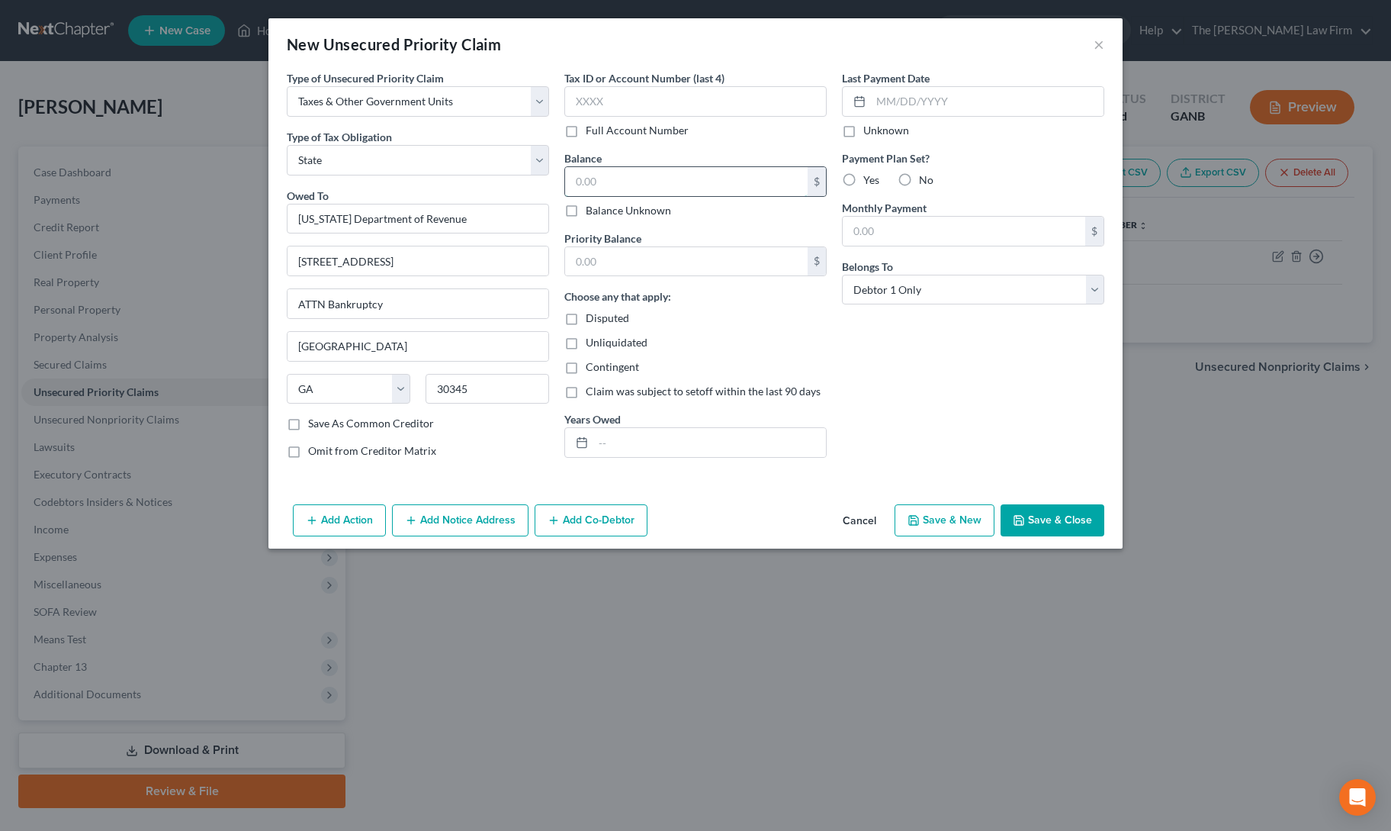
click at [607, 179] on input "text" at bounding box center [686, 181] width 243 height 29
type input "0"
click at [1009, 398] on div "Last Payment Date Unknown Payment Plan Set? Yes No Monthly Payment $ Belongs To…" at bounding box center [974, 270] width 278 height 400
click at [1078, 504] on button "Save & Close" at bounding box center [1053, 520] width 104 height 32
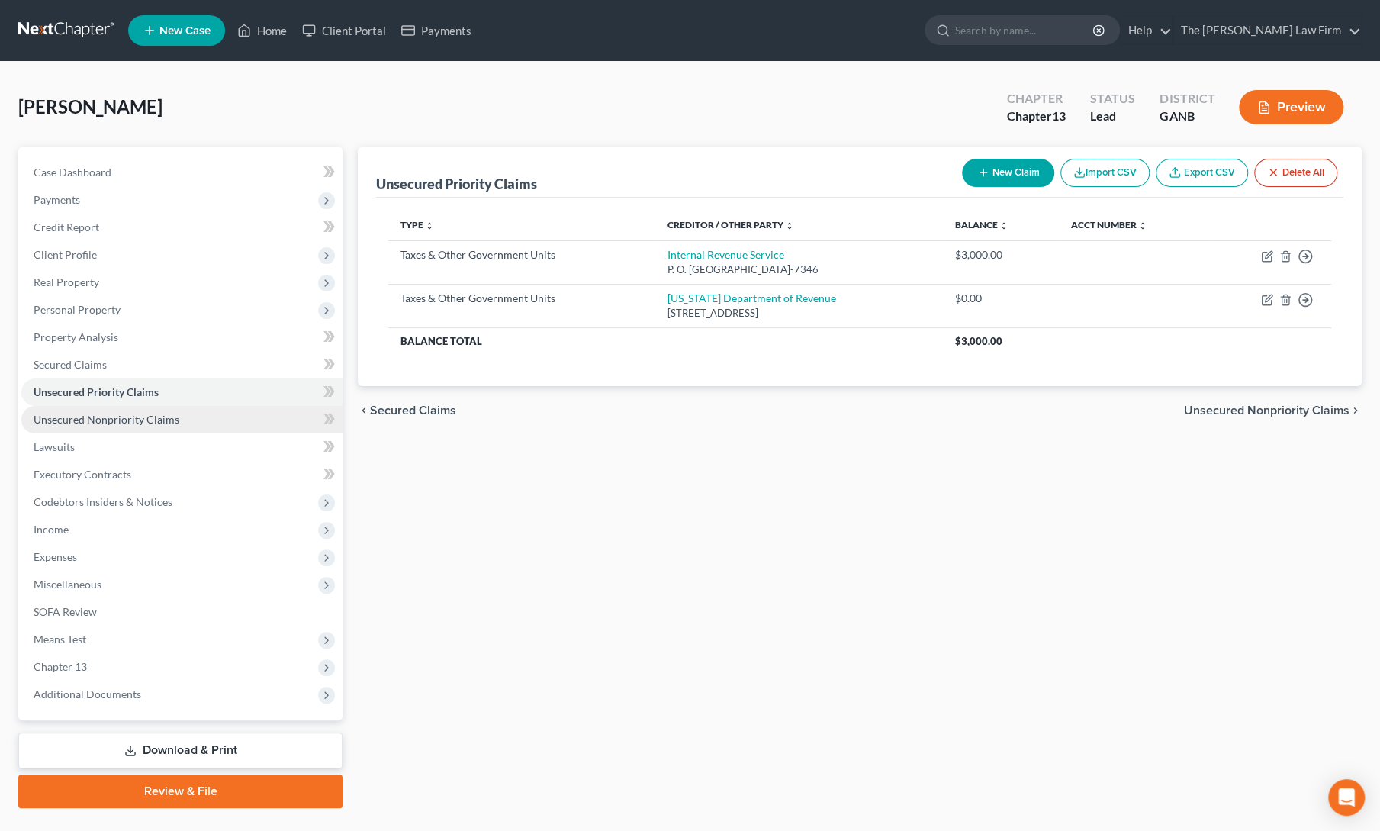
click at [149, 414] on span "Unsecured Nonpriority Claims" at bounding box center [107, 419] width 146 height 13
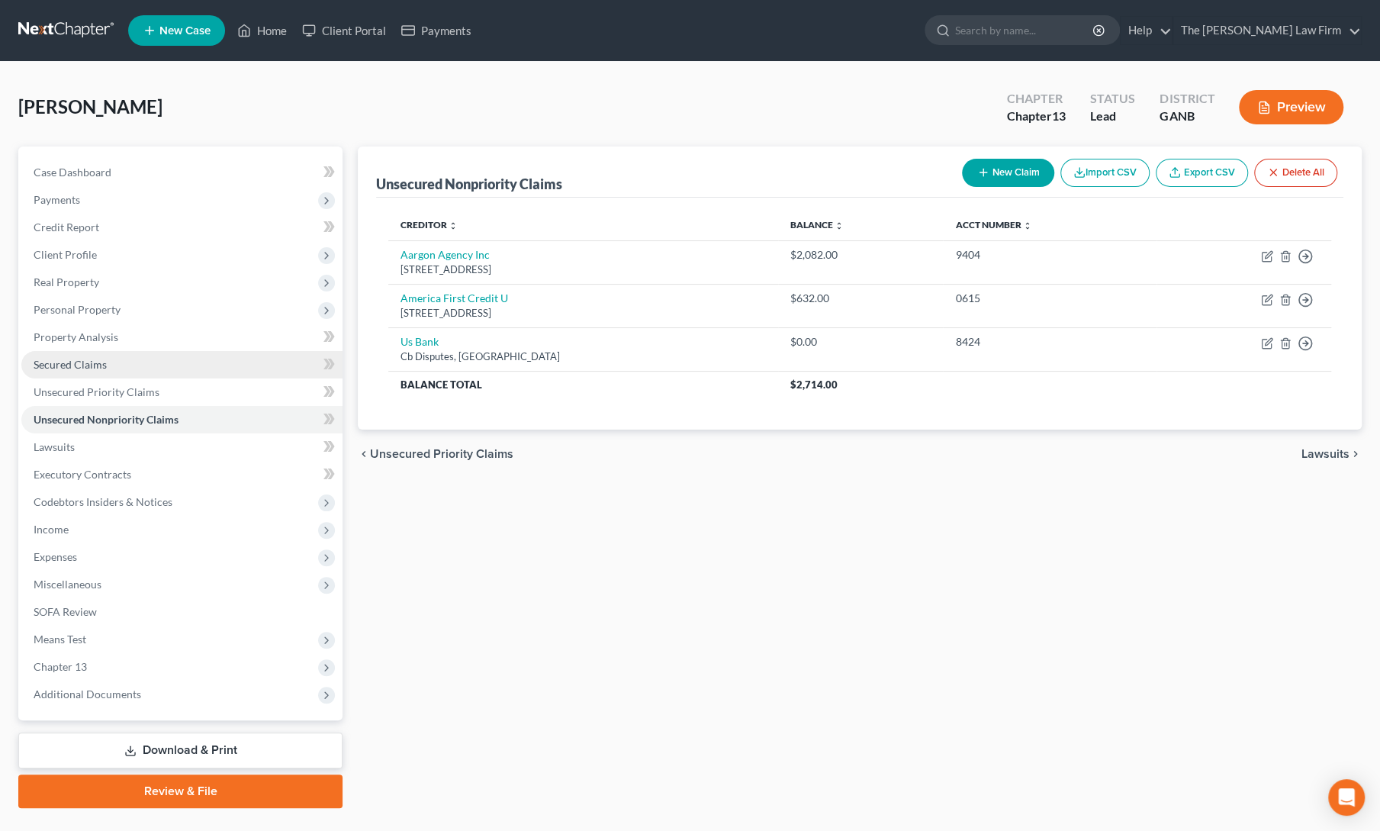
click at [96, 366] on span "Secured Claims" at bounding box center [70, 364] width 73 height 13
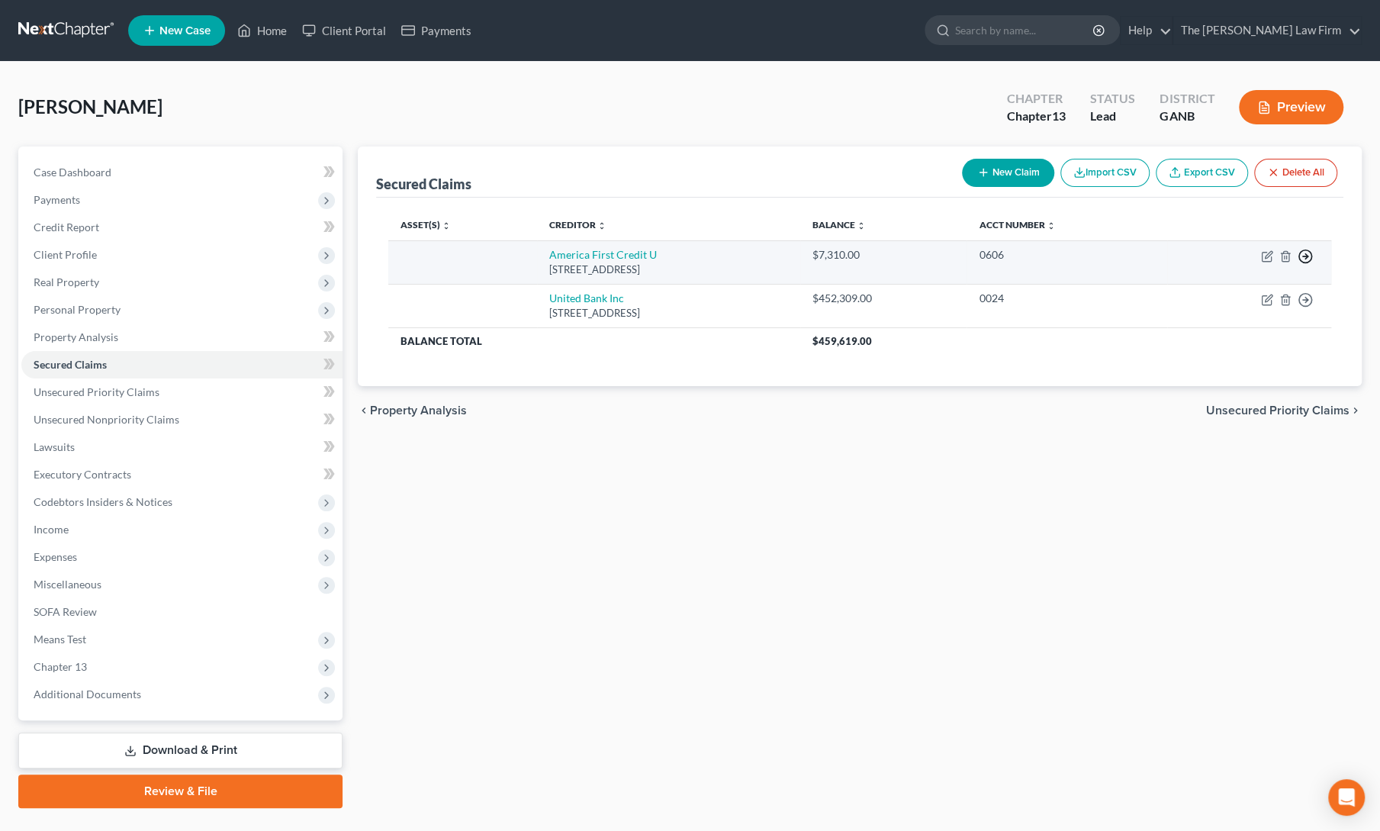
click at [1302, 253] on icon "button" at bounding box center [1305, 256] width 15 height 15
click at [1250, 291] on link "Move to F" at bounding box center [1235, 294] width 127 height 26
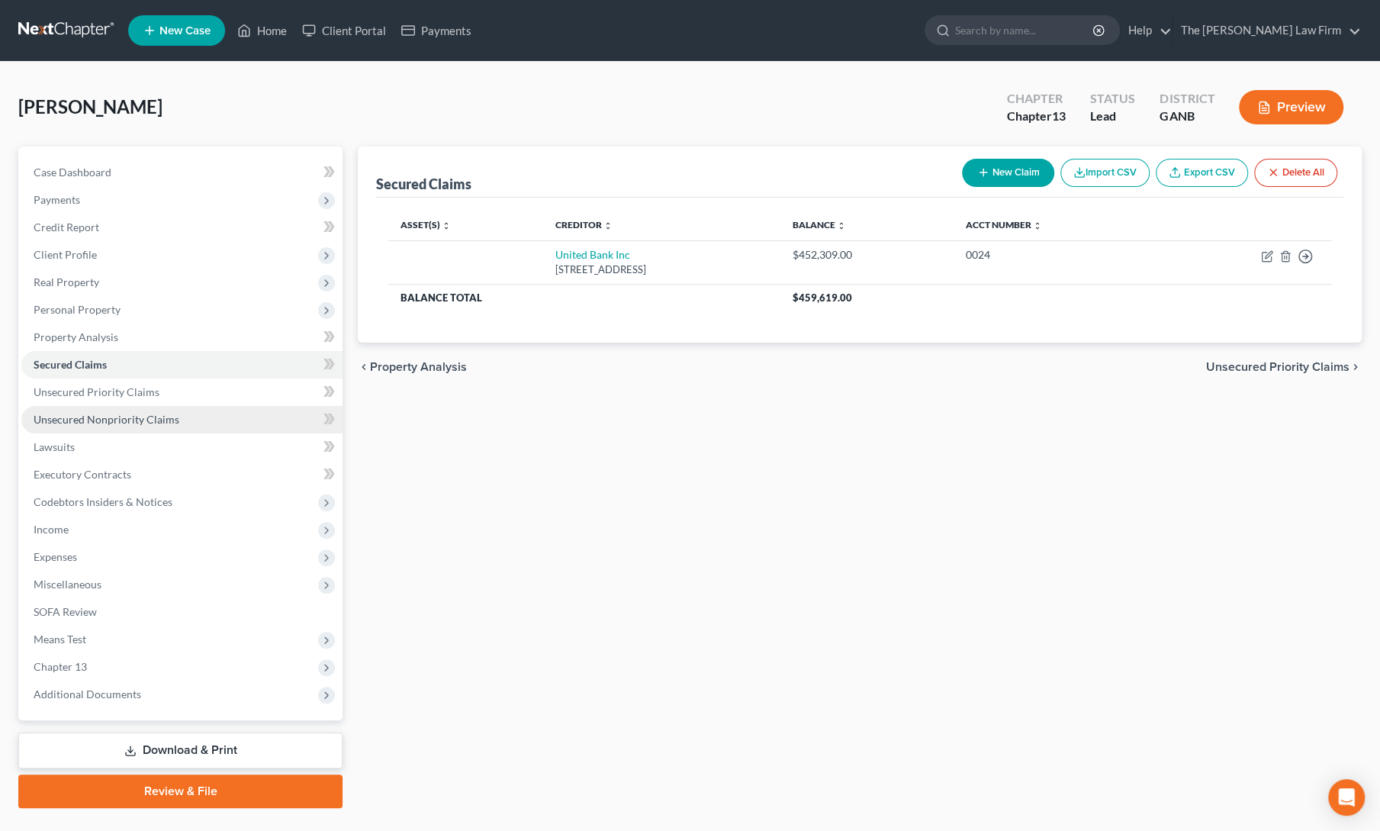
click at [82, 413] on span "Unsecured Nonpriority Claims" at bounding box center [107, 419] width 146 height 13
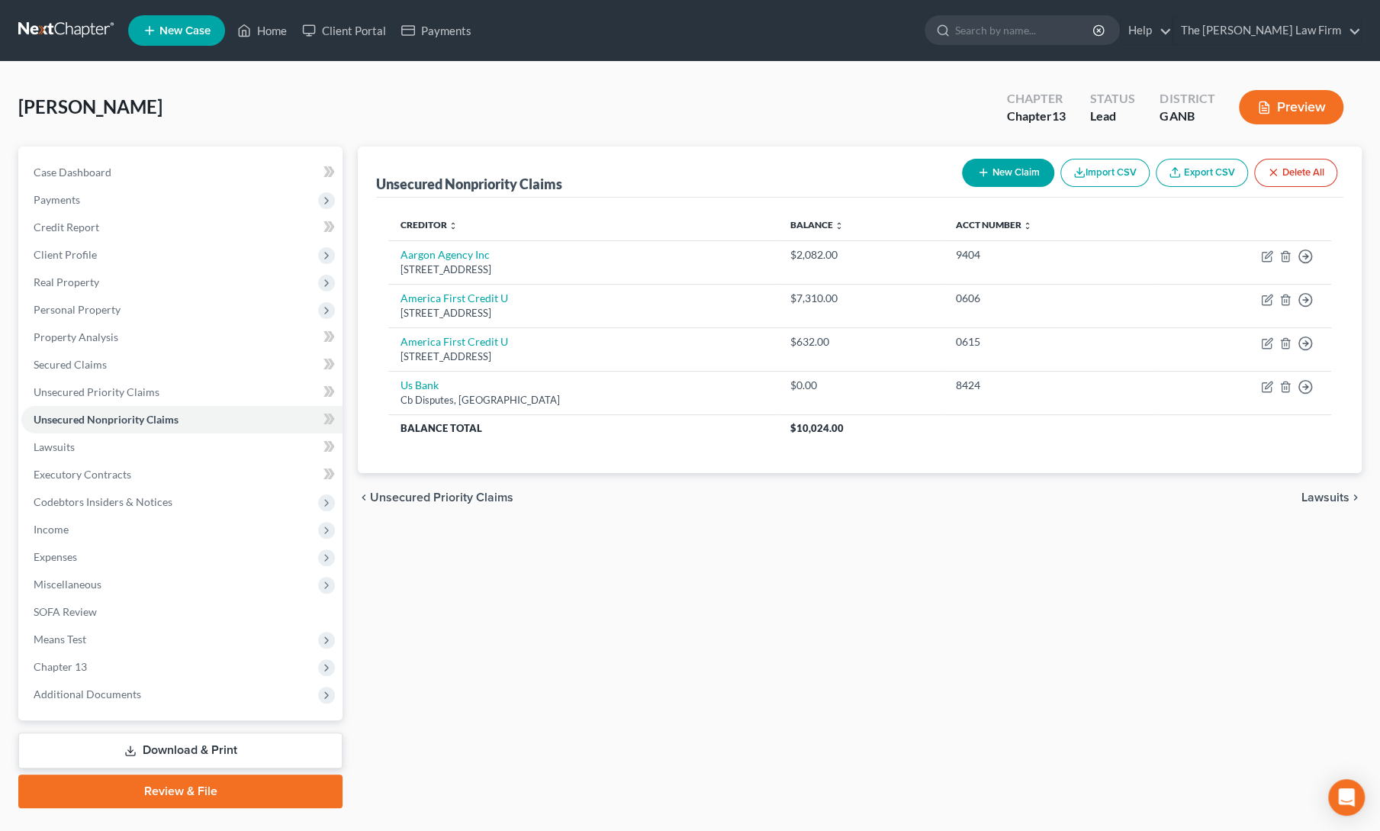
click at [636, 599] on div "Unsecured Nonpriority Claims New Claim Import CSV Export CSV Delete All Credito…" at bounding box center [859, 476] width 1019 height 661
click at [100, 527] on span "Income" at bounding box center [181, 529] width 321 height 27
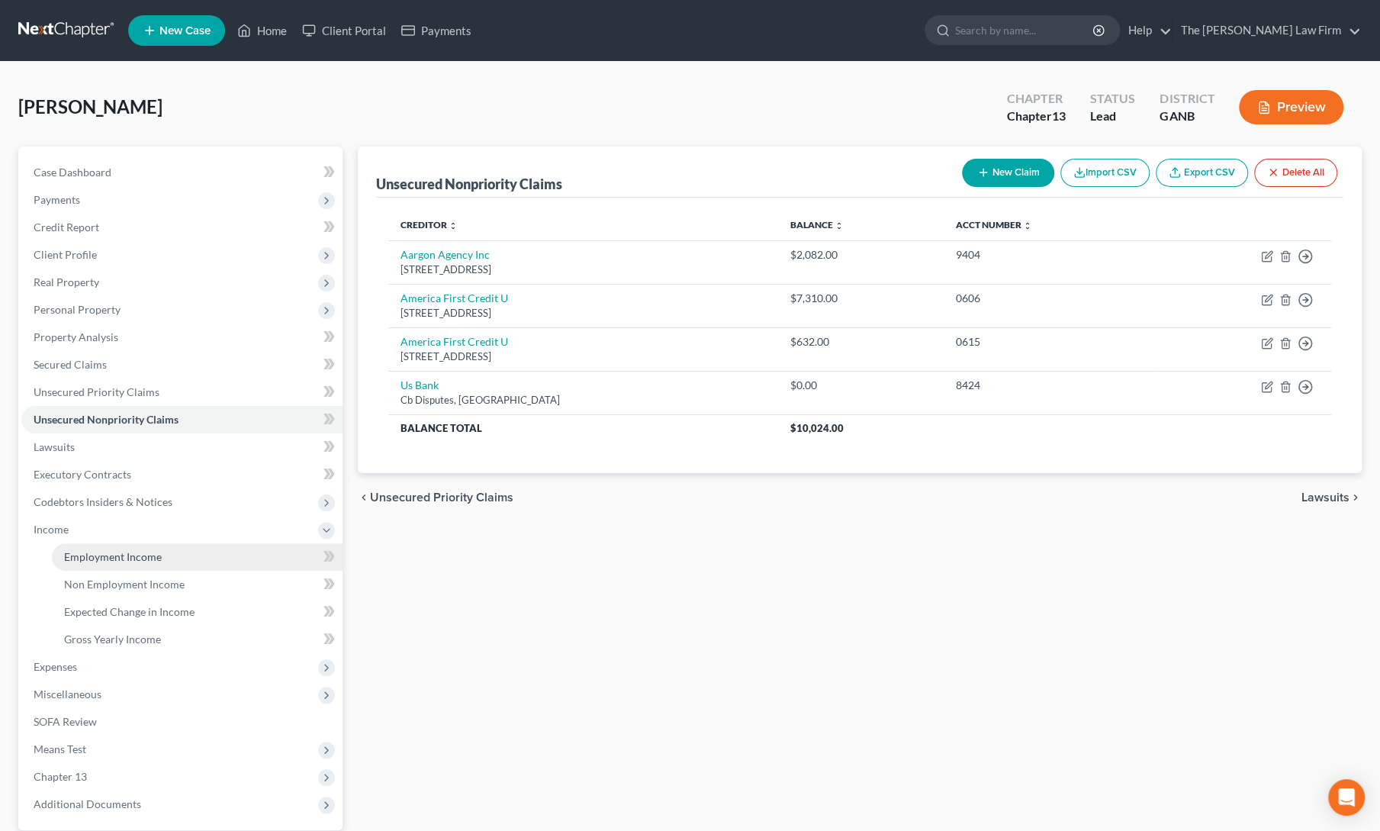
click at [124, 548] on link "Employment Income" at bounding box center [197, 556] width 291 height 27
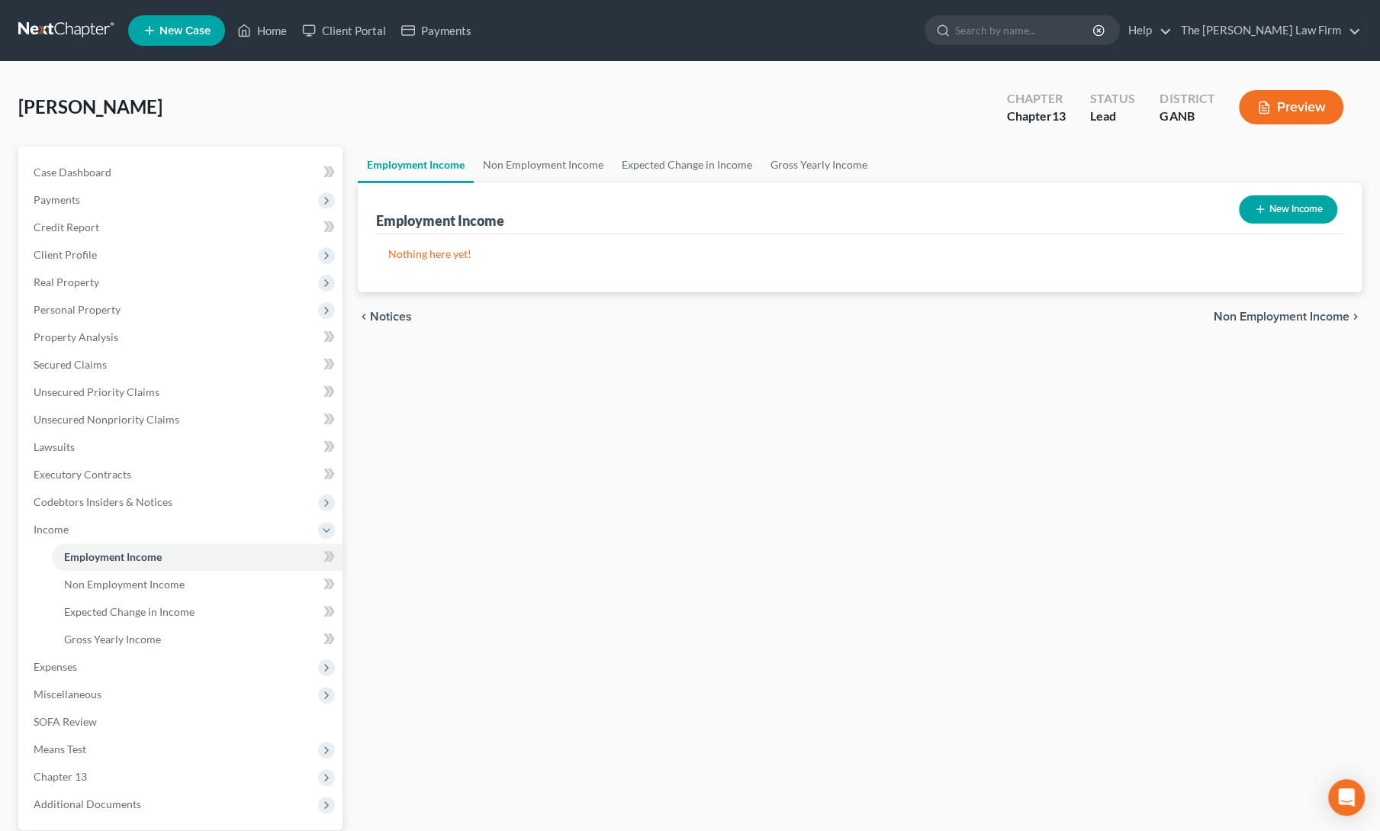
click at [1300, 214] on button "New Income" at bounding box center [1288, 209] width 98 height 28
select select "0"
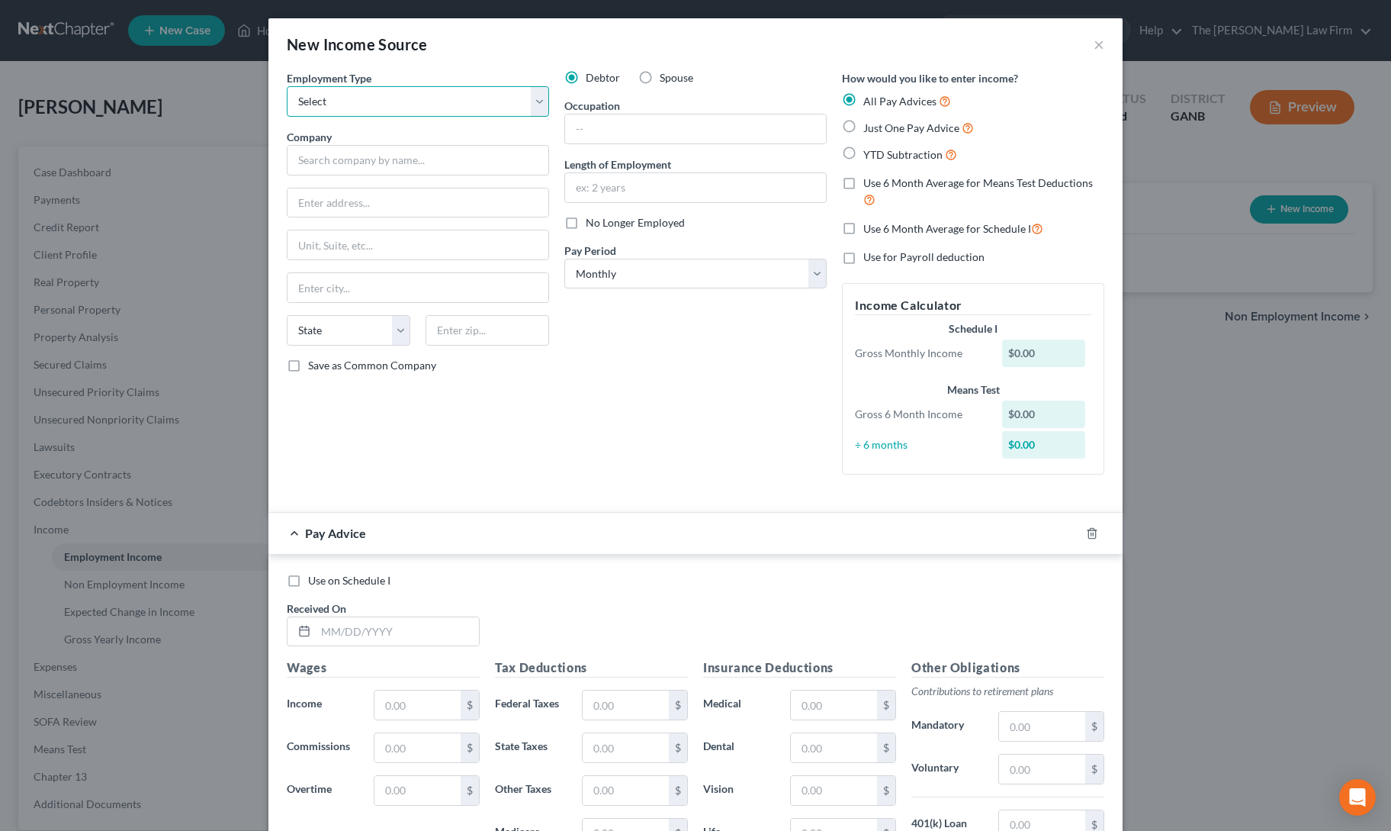
click at [360, 105] on select "Select Full or [DEMOGRAPHIC_DATA] Employment Self Employment" at bounding box center [418, 101] width 262 height 31
select select "0"
click at [287, 86] on select "Select Full or [DEMOGRAPHIC_DATA] Employment Self Employment" at bounding box center [418, 101] width 262 height 31
click at [349, 164] on input "text" at bounding box center [418, 160] width 262 height 31
type input "Da Flava Jamaican & Soul Food"
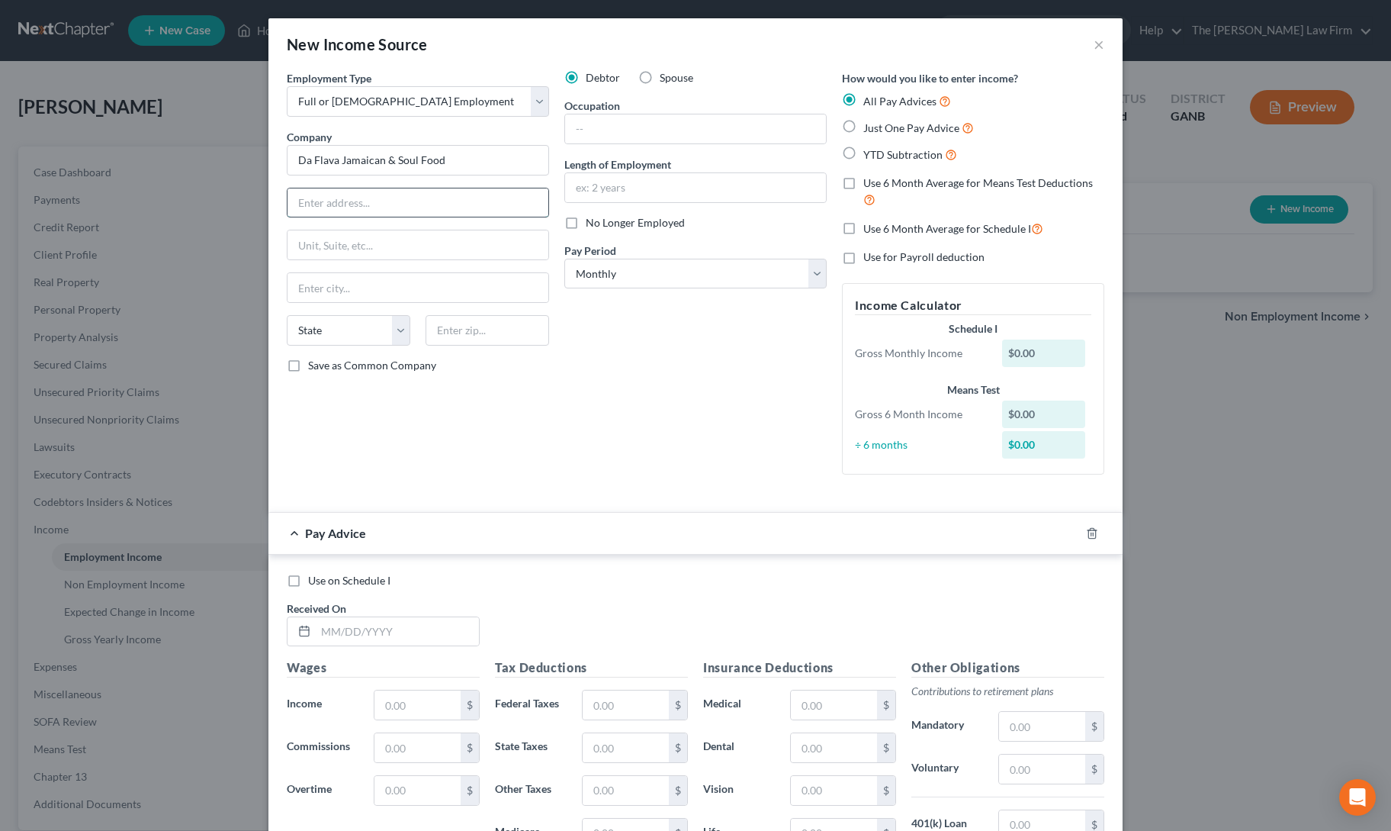
click at [301, 197] on input "text" at bounding box center [418, 202] width 261 height 29
type input "[STREET_ADDRESS][PERSON_NAME]"
type input "30032"
type input "Decatur"
select select "10"
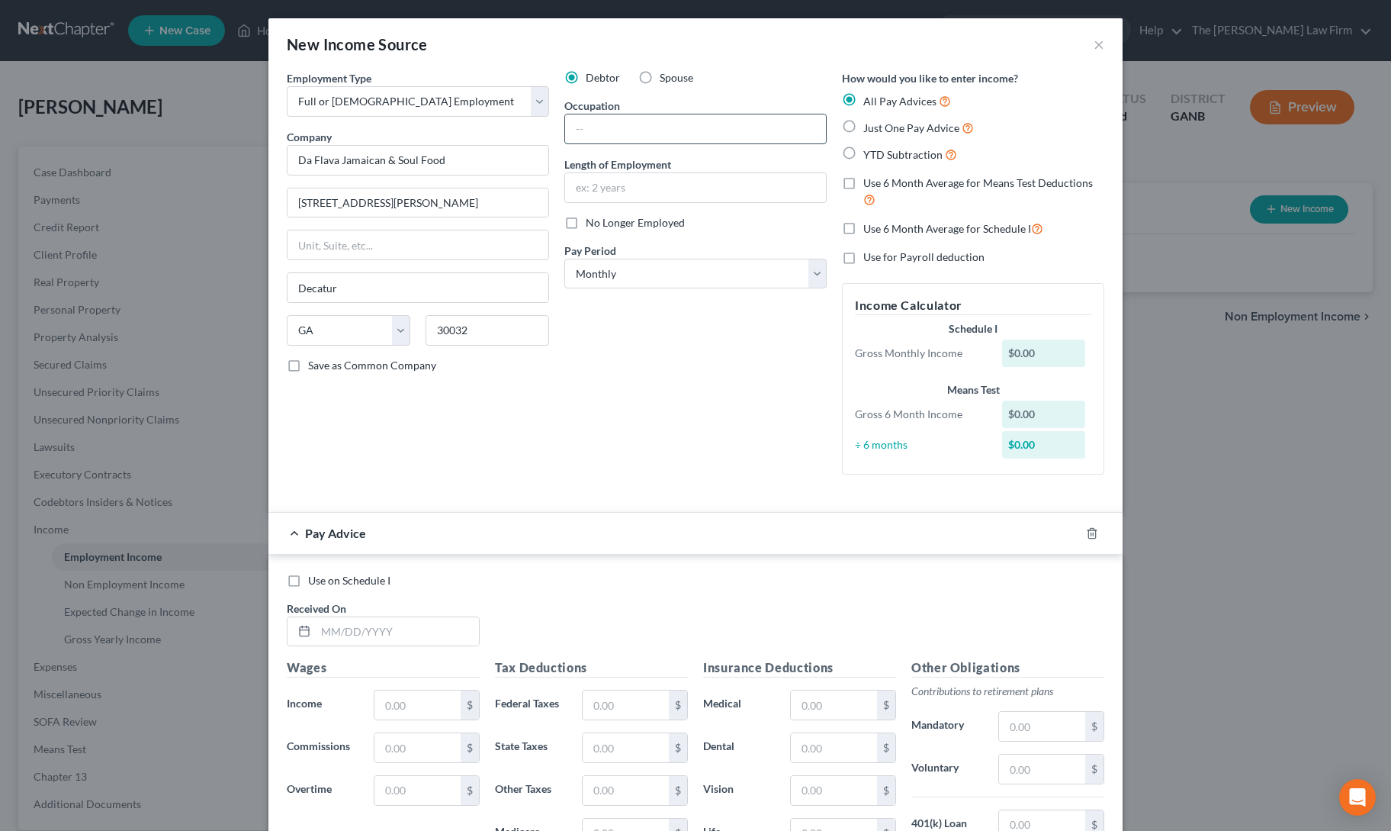
click at [627, 141] on input "text" at bounding box center [695, 128] width 261 height 29
type input "Associate"
click at [637, 181] on input "text" at bounding box center [695, 187] width 261 height 29
type input "2 years"
click at [631, 275] on select "Select Monthly Twice Monthly Every Other Week Weekly" at bounding box center [696, 274] width 262 height 31
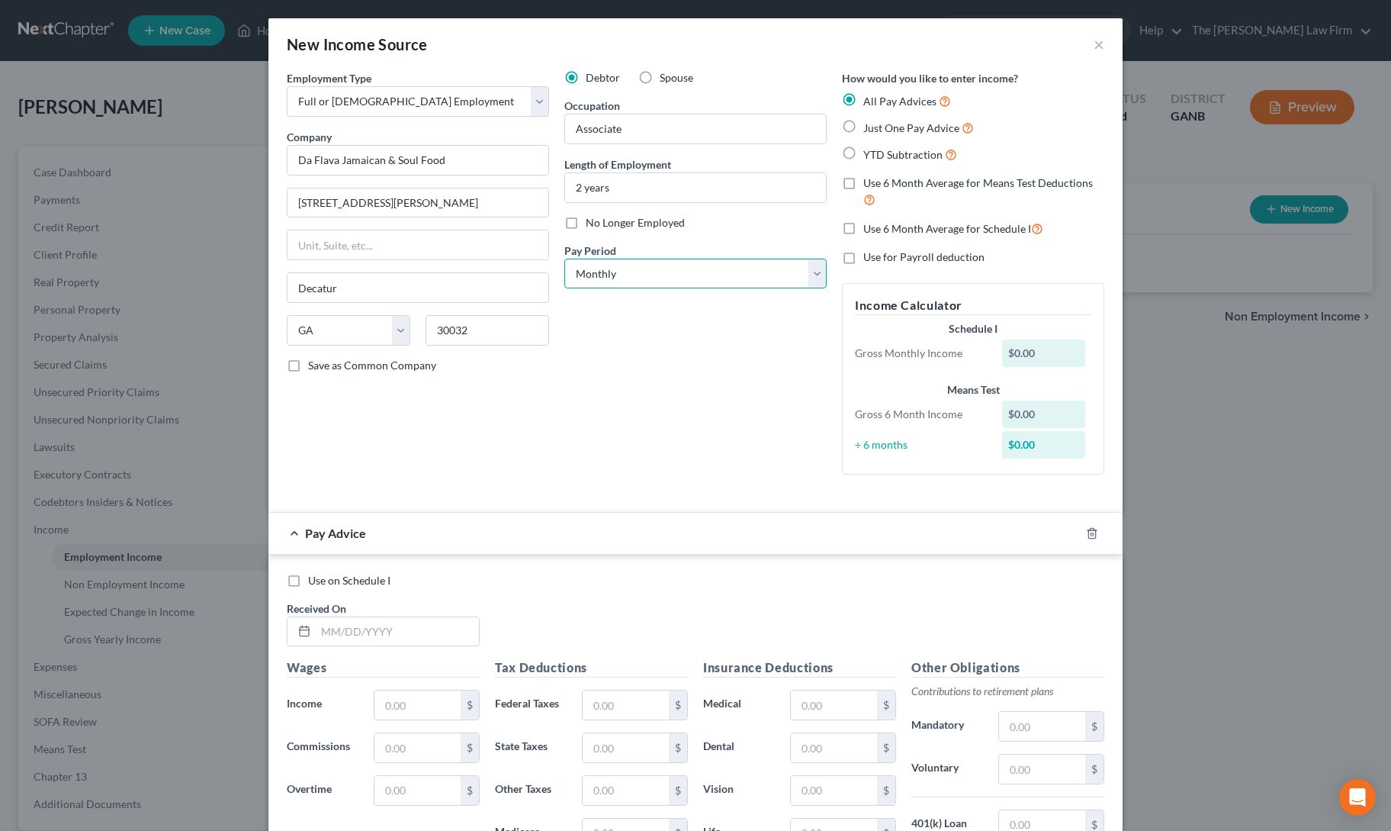
select select "2"
click at [565, 259] on select "Select Monthly Twice Monthly Every Other Week Weekly" at bounding box center [696, 274] width 262 height 31
click at [864, 130] on label "Just One Pay Advice" at bounding box center [919, 128] width 111 height 18
click at [870, 129] on input "Just One Pay Advice" at bounding box center [875, 124] width 10 height 10
radio input "true"
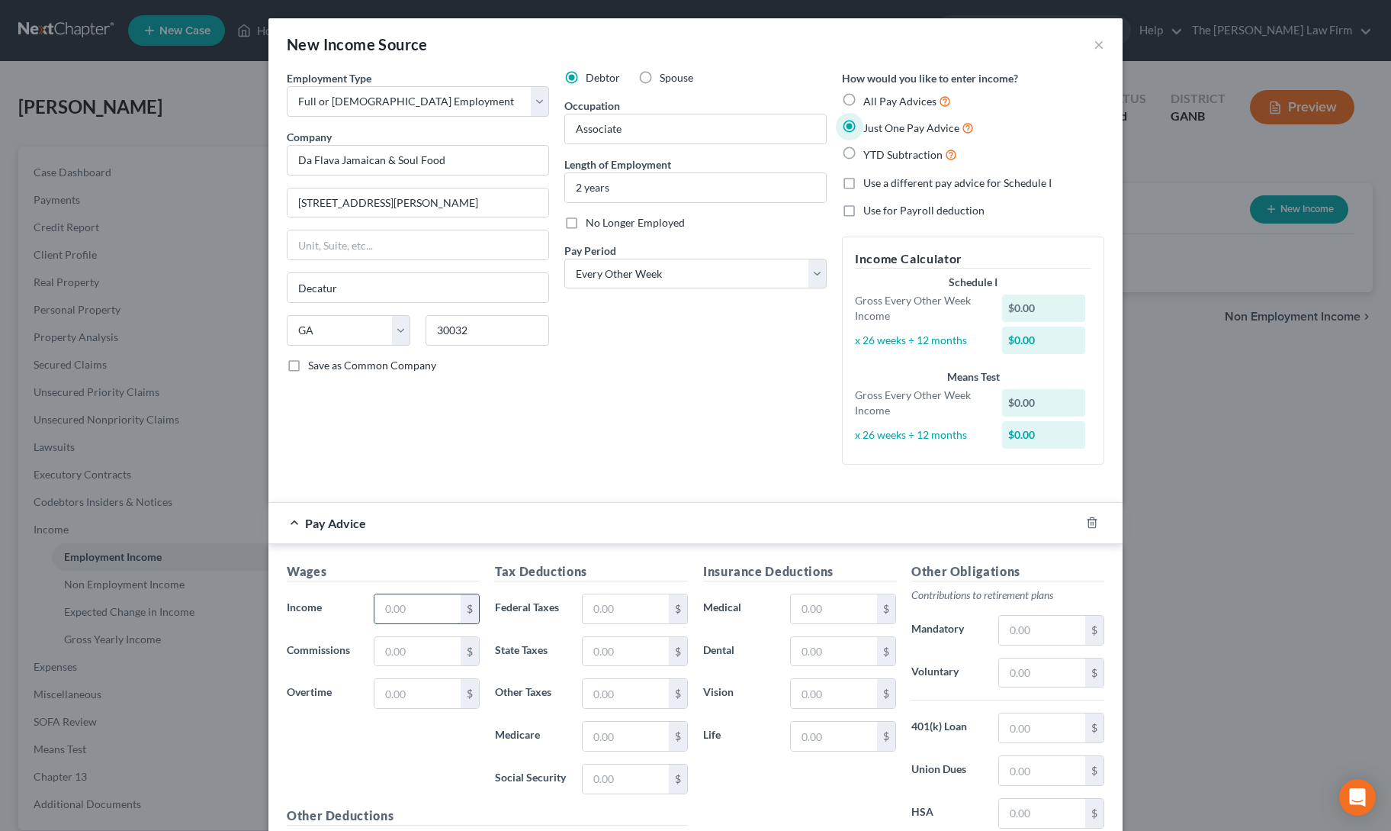
click at [397, 606] on input "text" at bounding box center [418, 608] width 86 height 29
type input "1,840"
click at [619, 609] on input "text" at bounding box center [626, 608] width 86 height 29
type input "353"
click at [687, 468] on div "Debtor Spouse Occupation Associate Length of Employment 2 years No Longer Emplo…" at bounding box center [696, 273] width 278 height 407
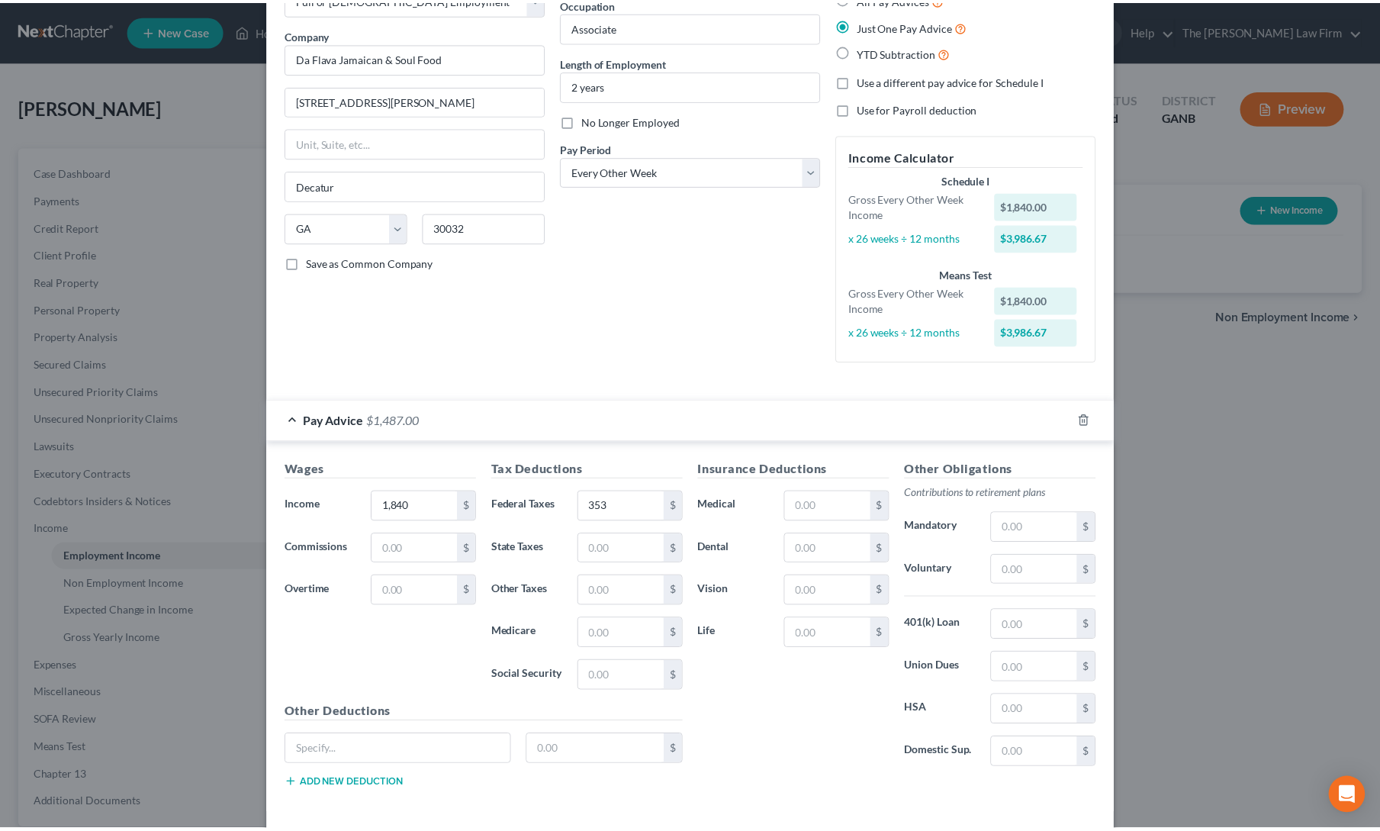
scroll to position [164, 0]
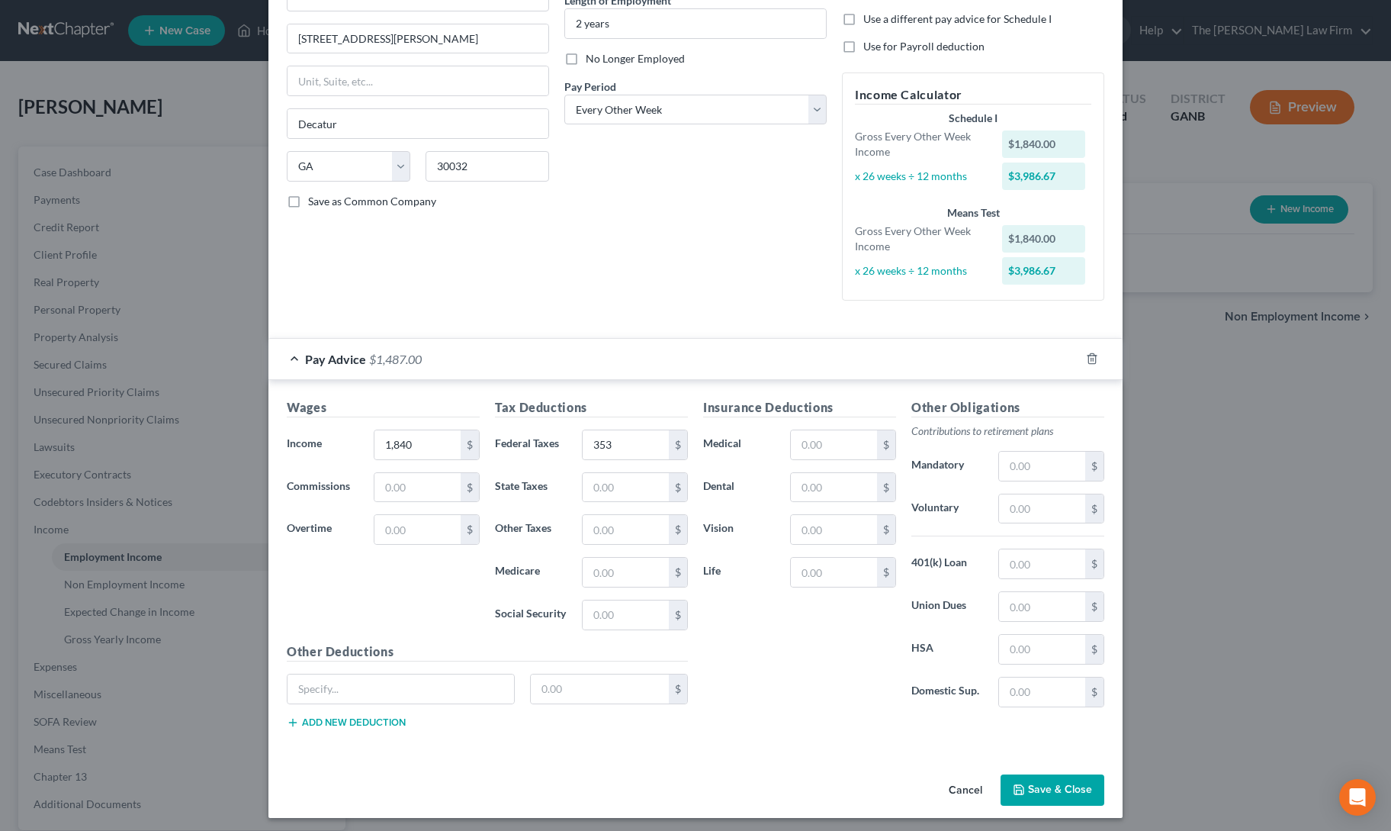
click at [1030, 774] on button "Save & Close" at bounding box center [1053, 790] width 104 height 32
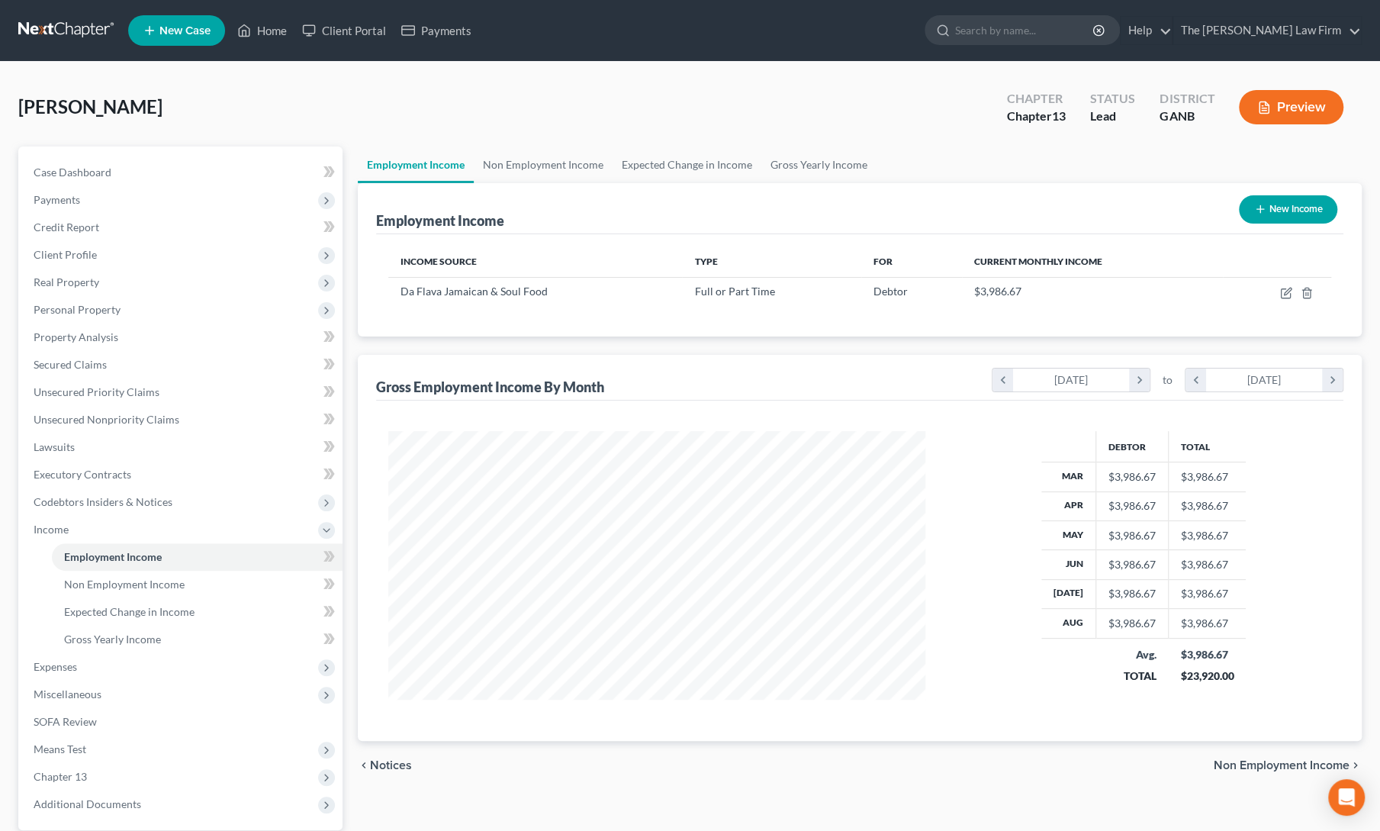
scroll to position [272, 568]
click at [138, 658] on span "Expenses" at bounding box center [181, 666] width 321 height 27
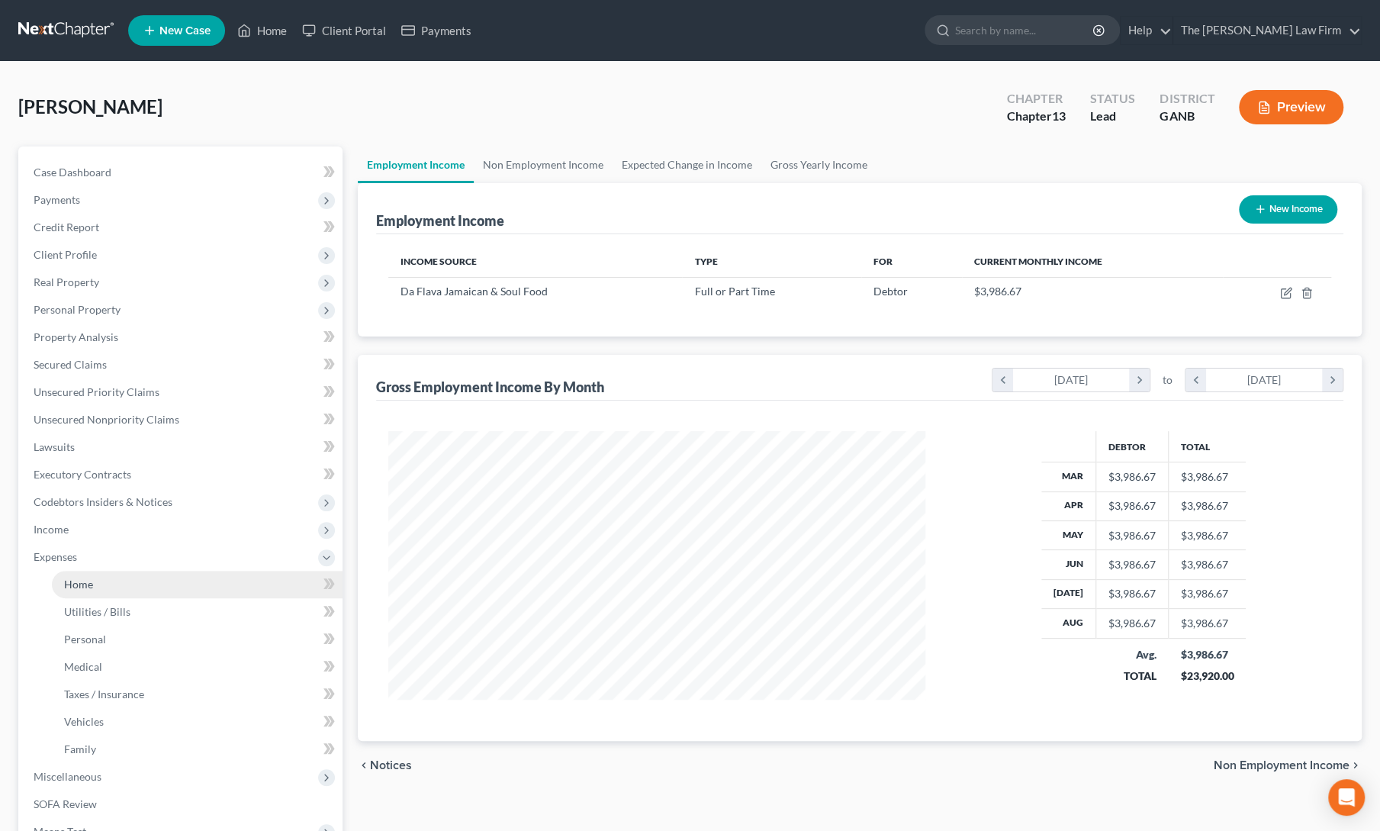
click at [163, 588] on link "Home" at bounding box center [197, 584] width 291 height 27
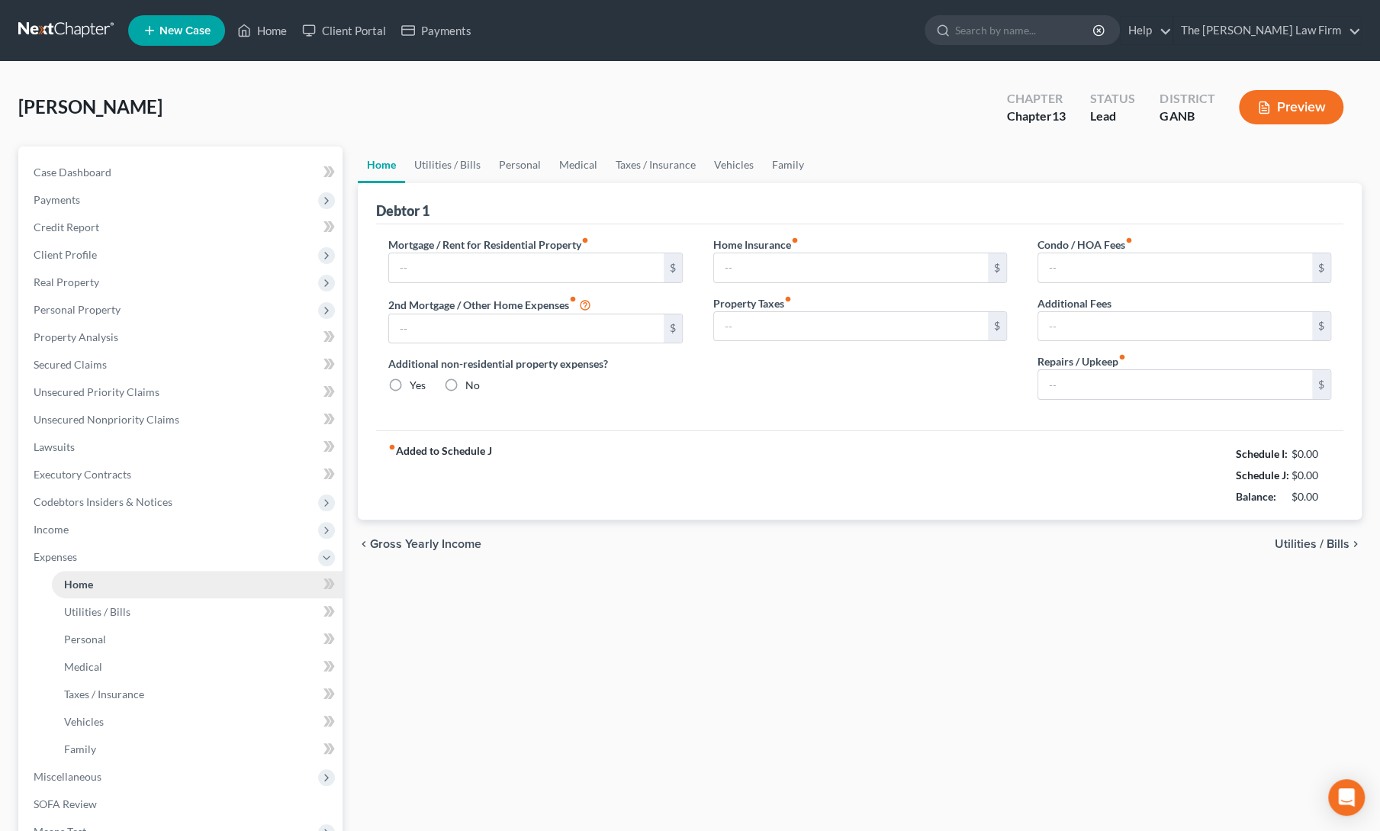
type input "0.00"
radio input "true"
type input "0.00"
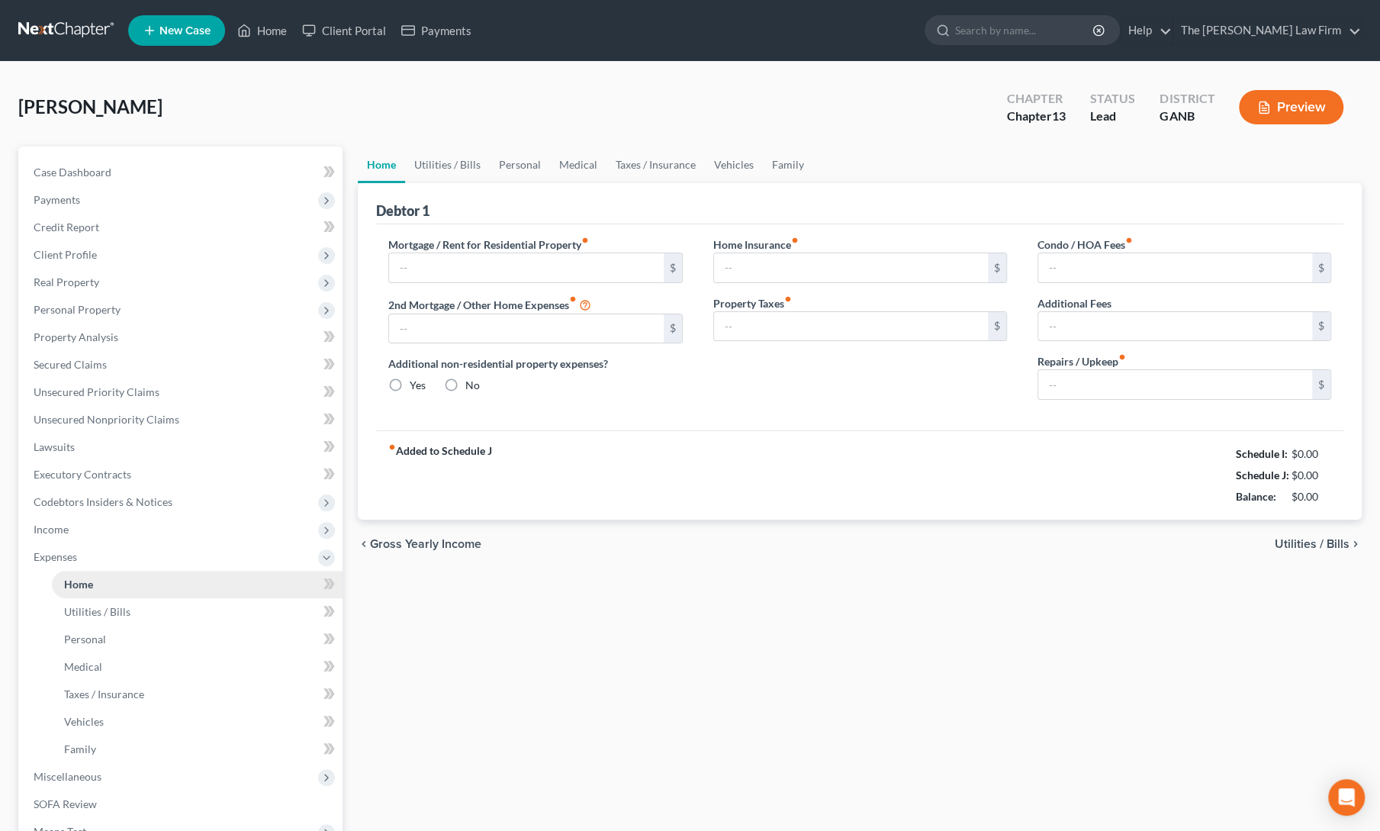
type input "0.00"
click at [63, 228] on span "Credit Report" at bounding box center [67, 226] width 66 height 13
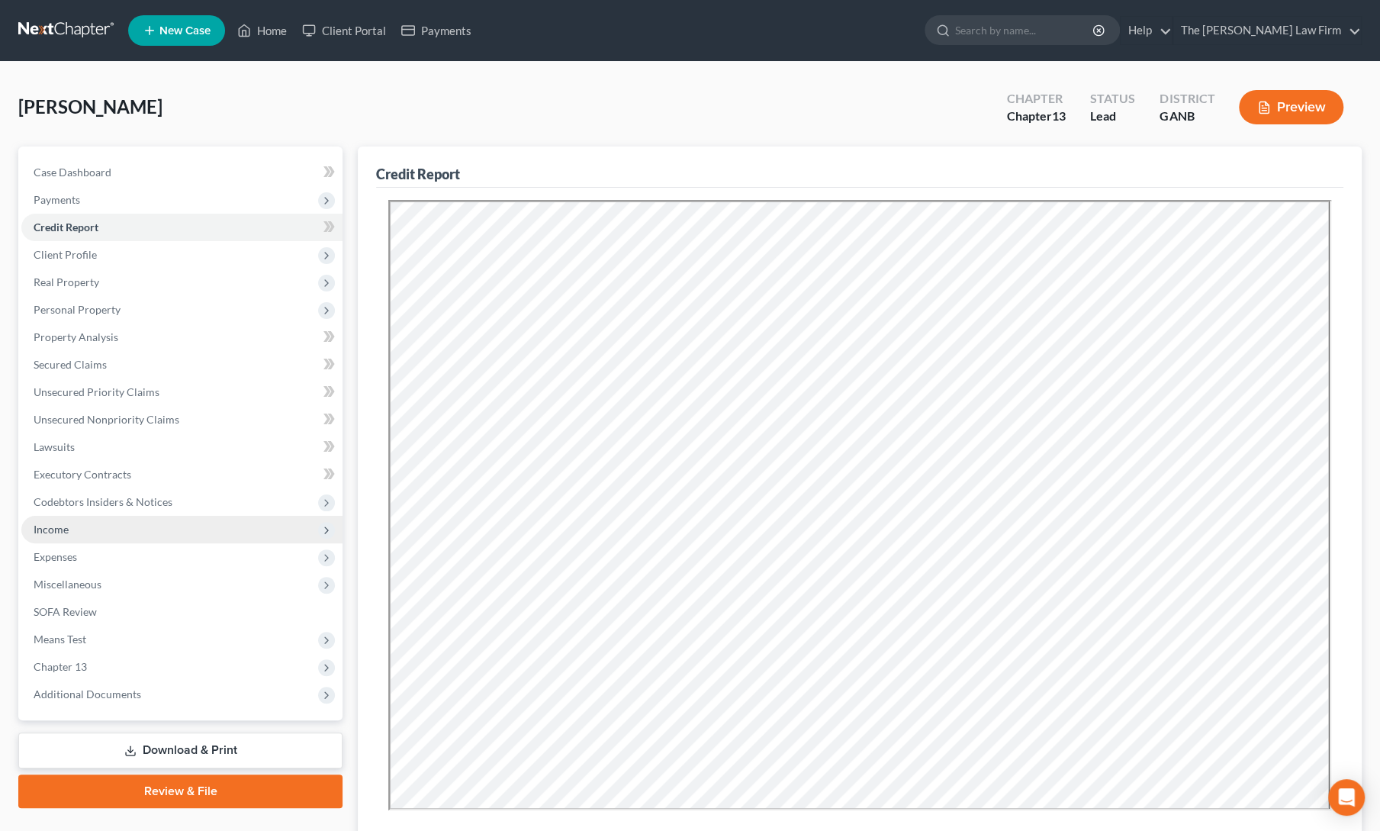
click at [72, 531] on span "Income" at bounding box center [181, 529] width 321 height 27
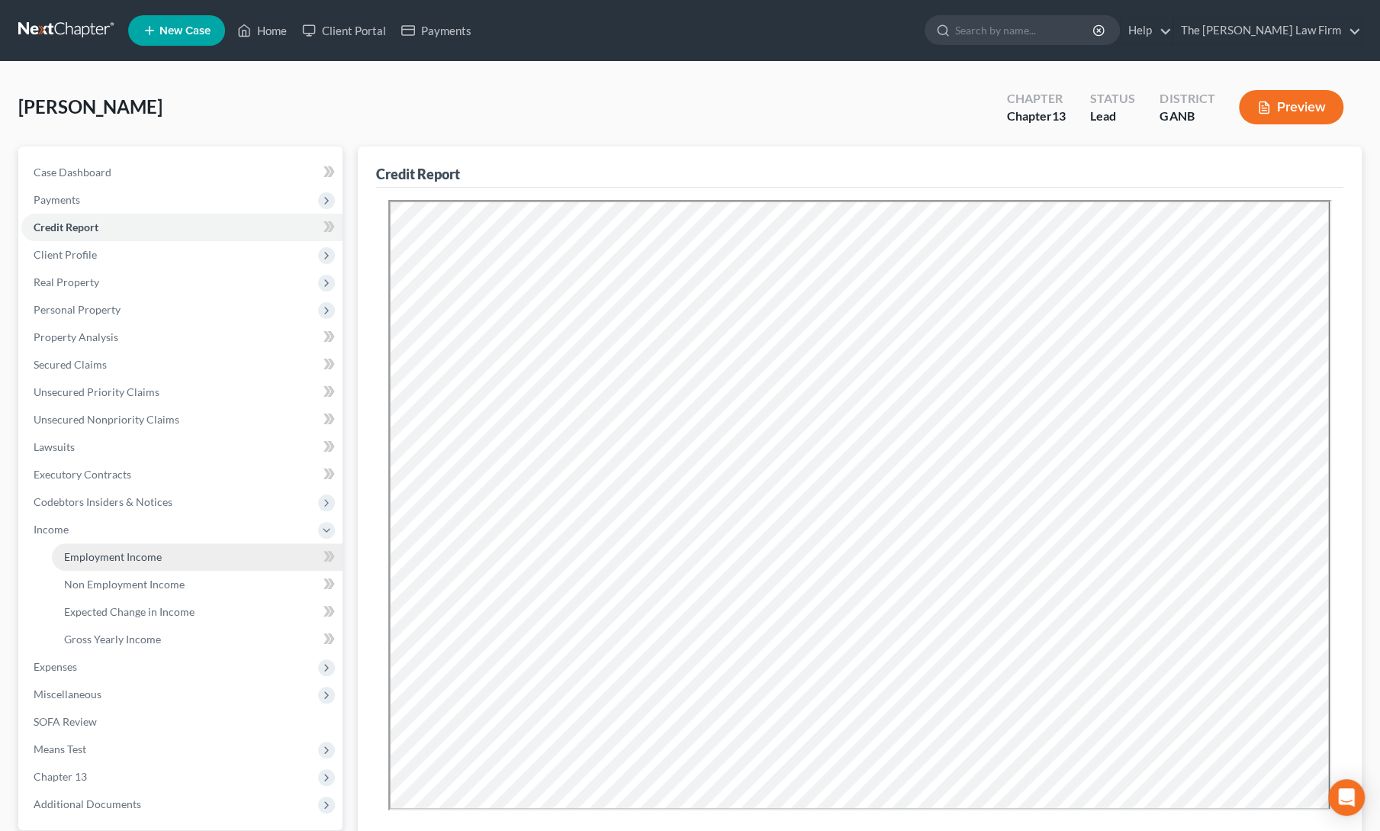
click at [82, 545] on link "Employment Income" at bounding box center [197, 556] width 291 height 27
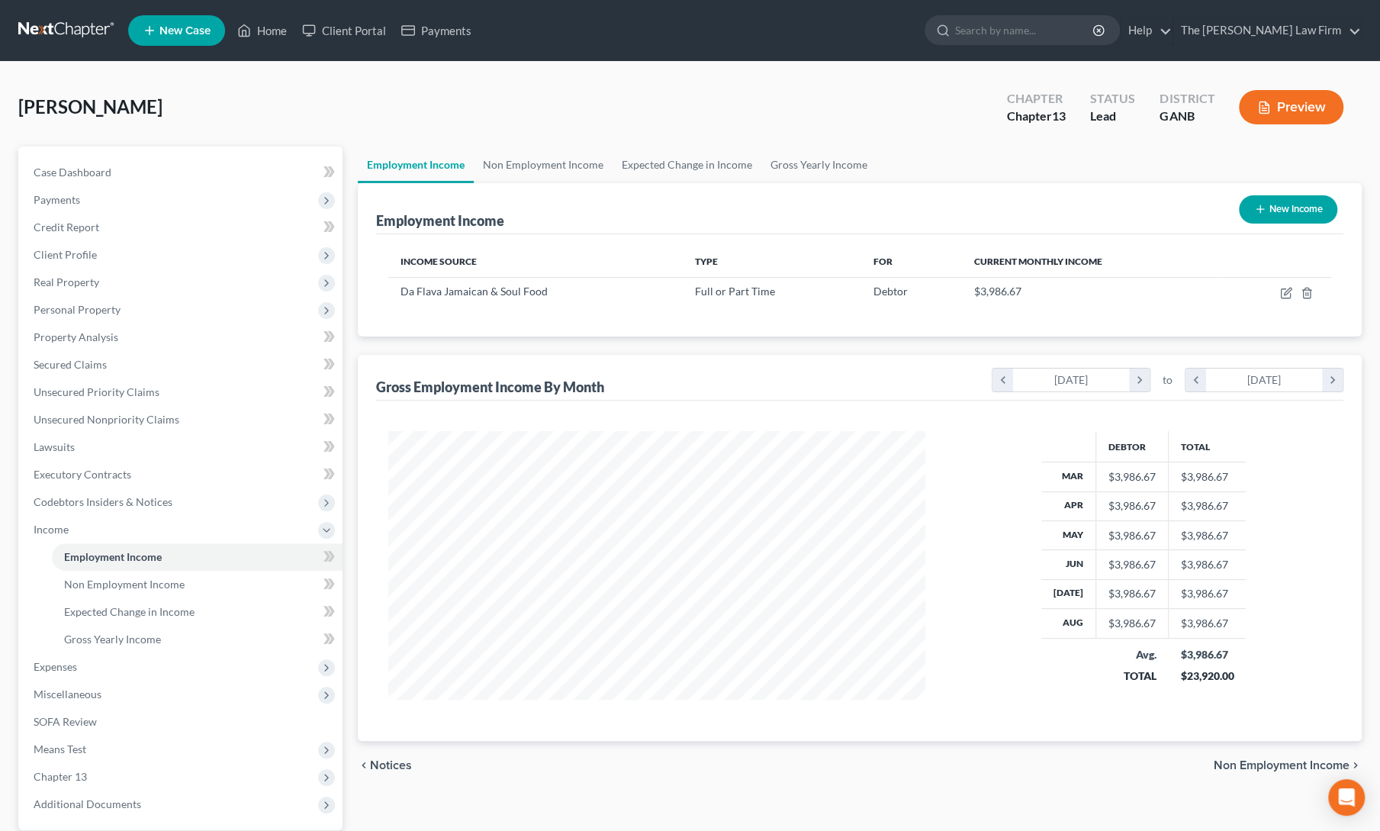
scroll to position [272, 568]
click at [90, 664] on span "Expenses" at bounding box center [181, 666] width 321 height 27
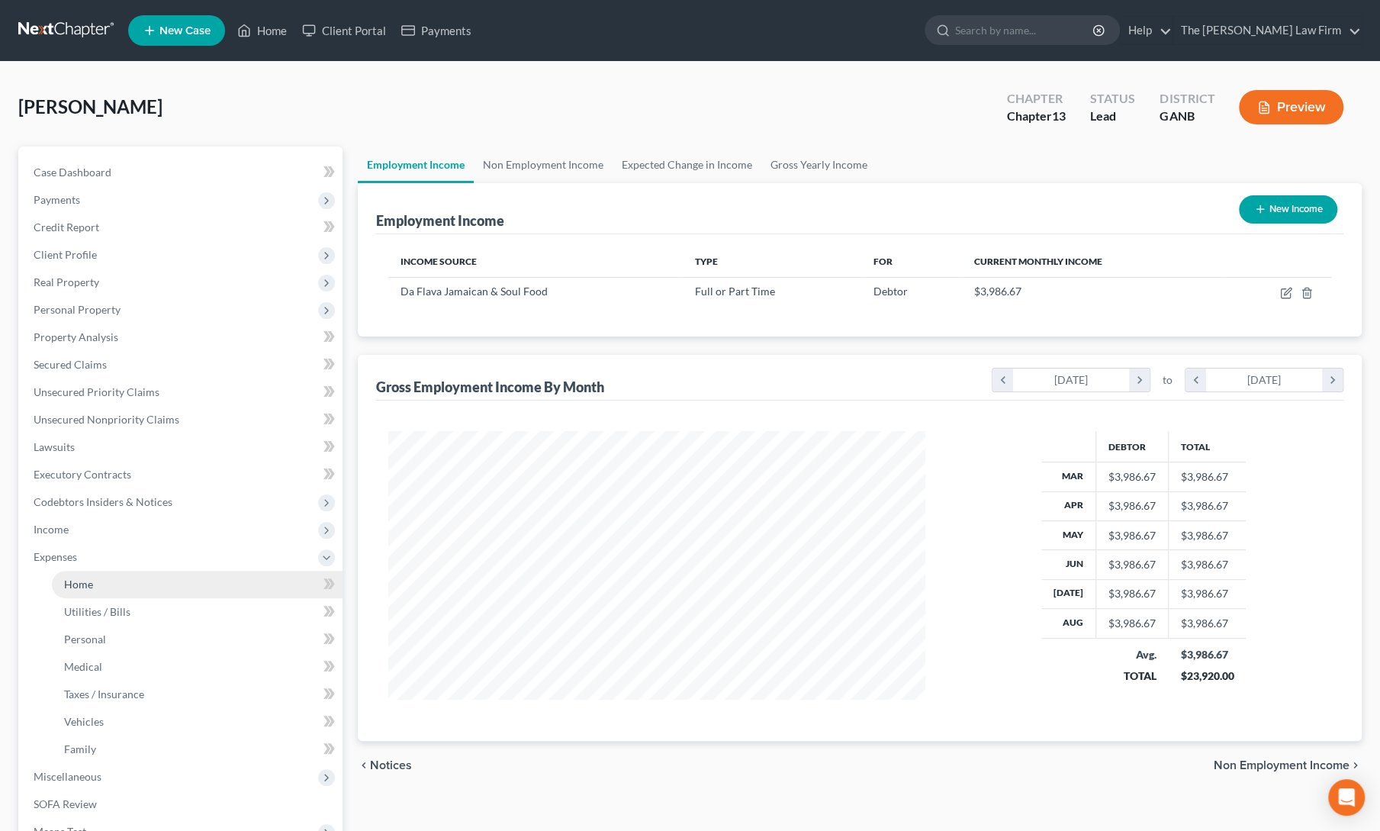
click at [110, 571] on link "Home" at bounding box center [197, 584] width 291 height 27
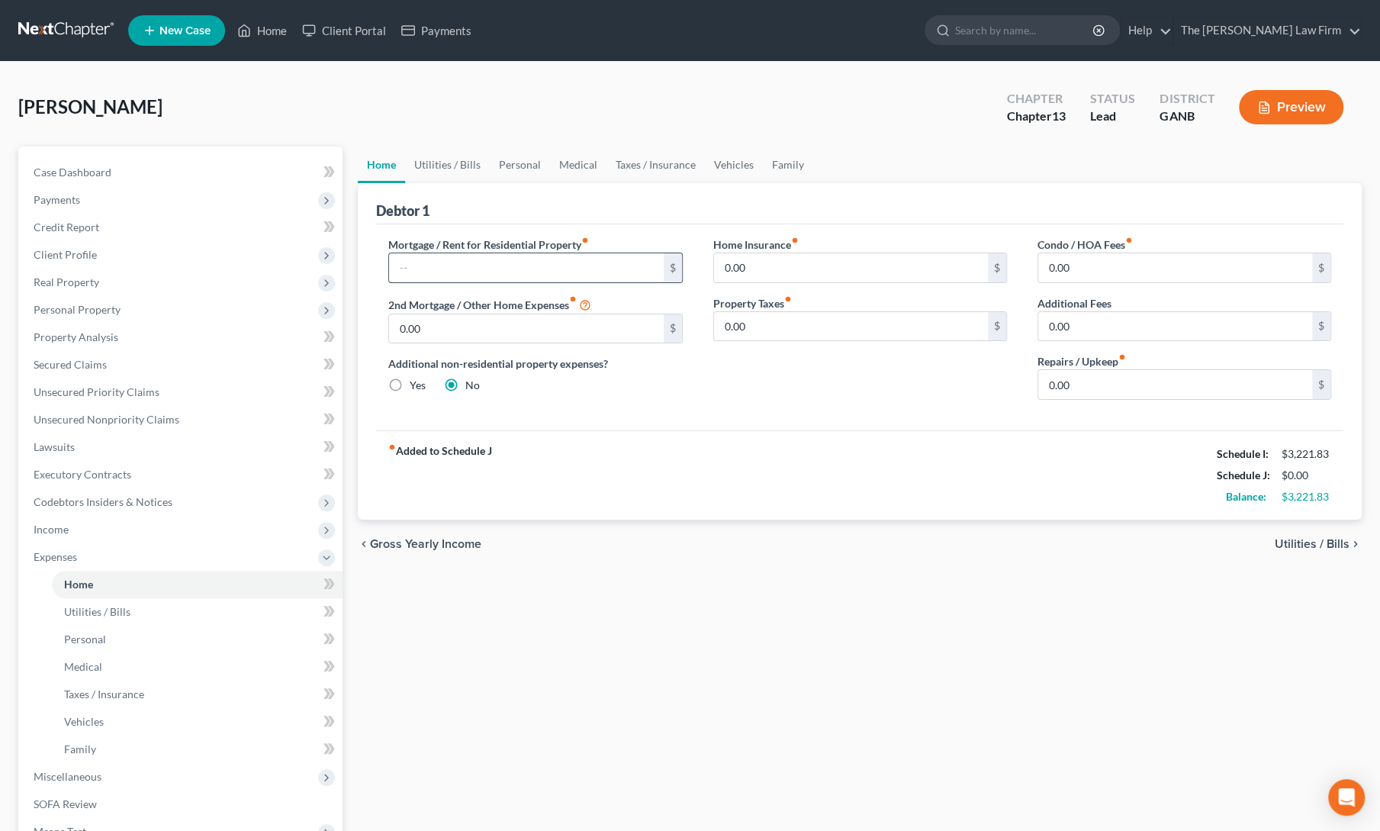
click at [531, 264] on input "text" at bounding box center [526, 267] width 274 height 29
type input "2,944"
click at [703, 476] on div "fiber_manual_record Added to Schedule J Schedule I: $3,221.83 Schedule J: $2,94…" at bounding box center [859, 474] width 967 height 89
